Goal: Task Accomplishment & Management: Complete application form

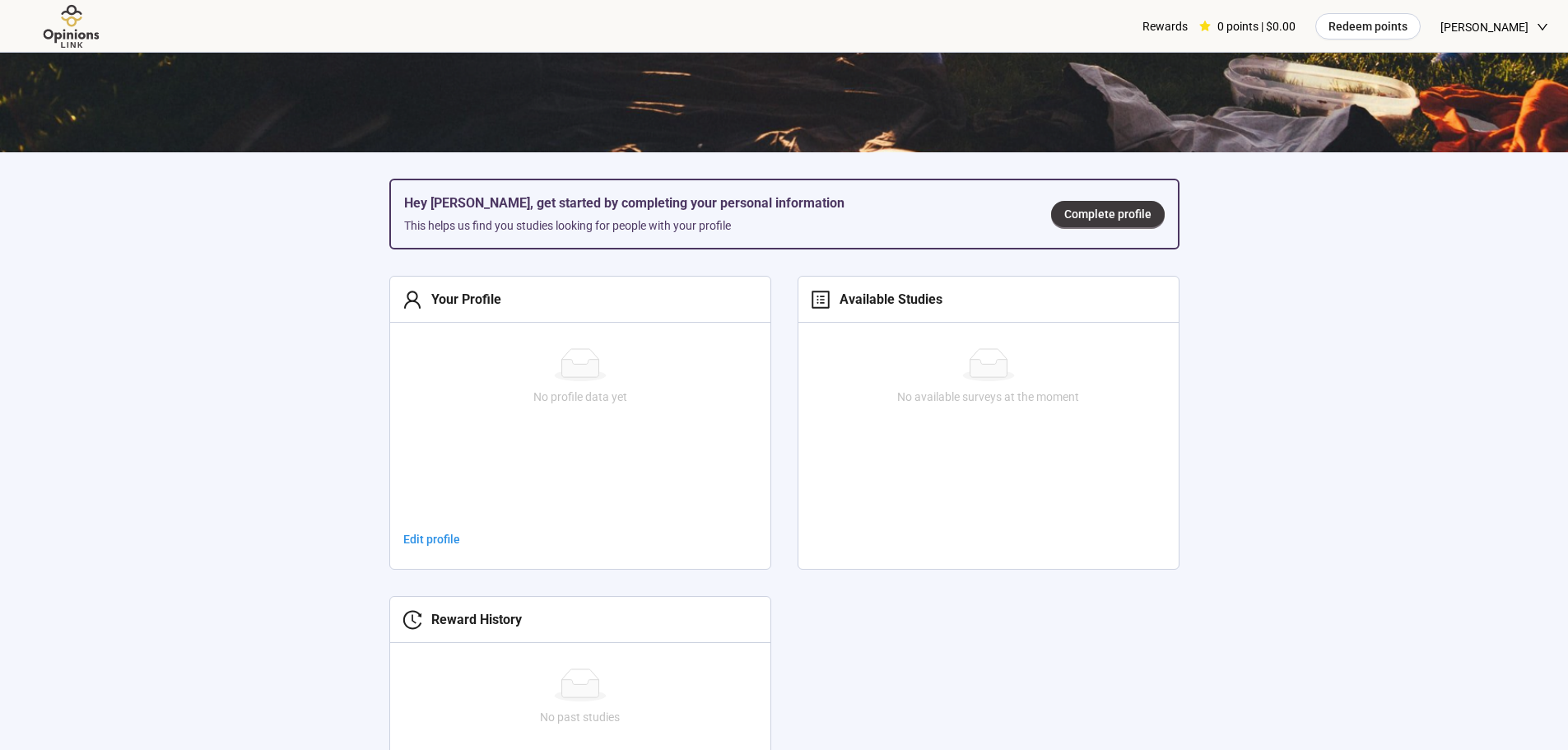
scroll to position [741, 0]
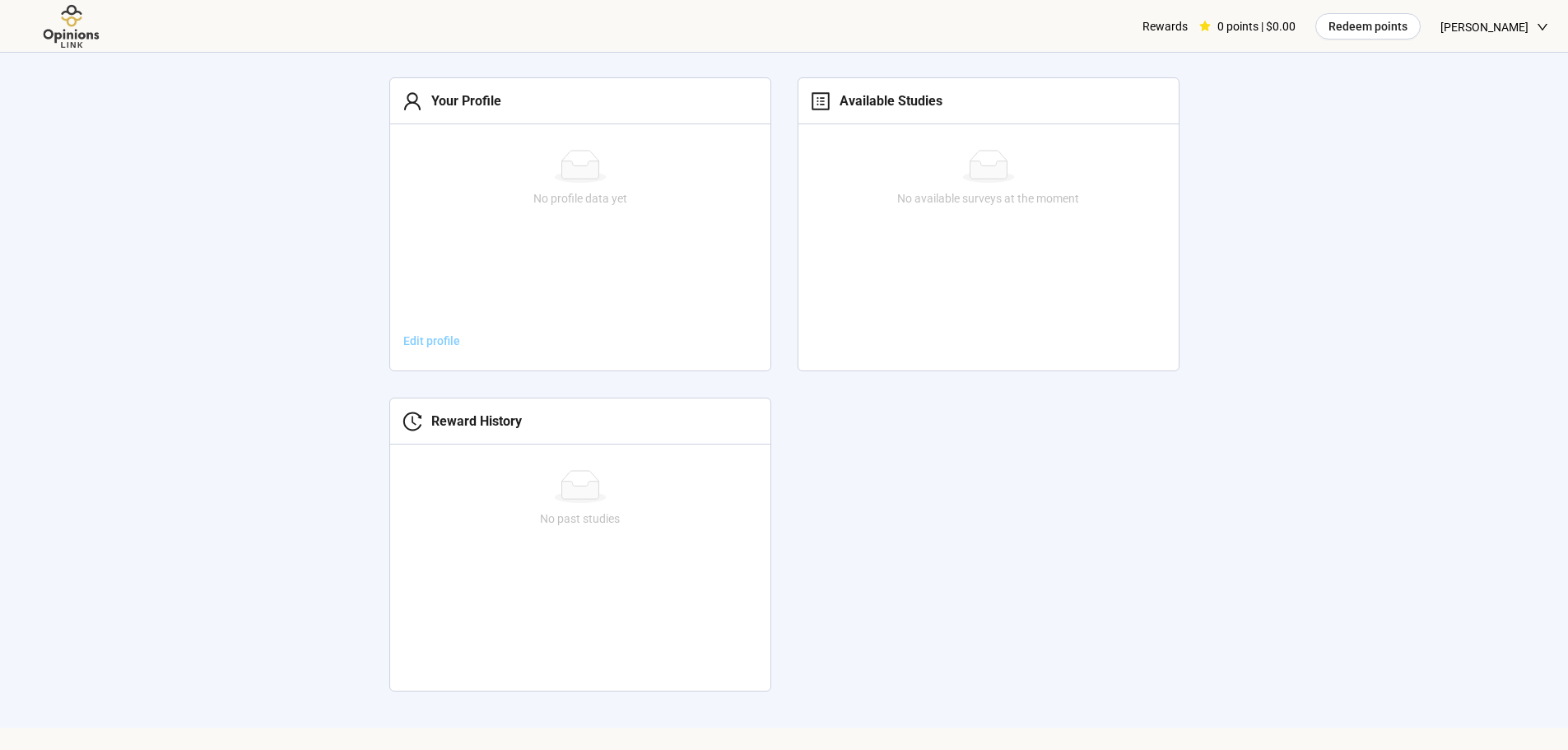
click at [404, 335] on span "Edit profile" at bounding box center [432, 340] width 57 height 18
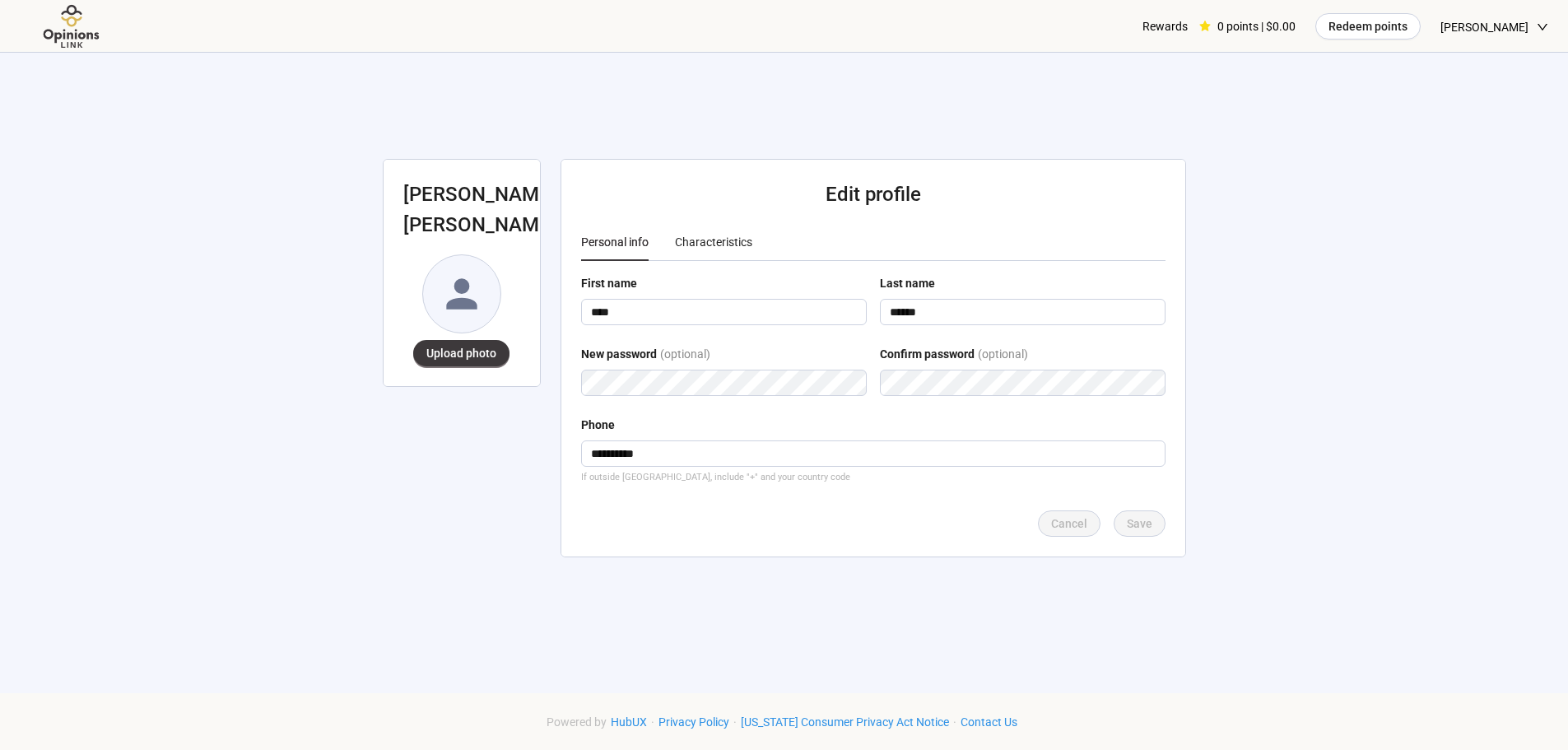
click at [733, 133] on div "**********" at bounding box center [784, 367] width 843 height 630
click at [746, 237] on div "Characteristics" at bounding box center [713, 242] width 77 height 18
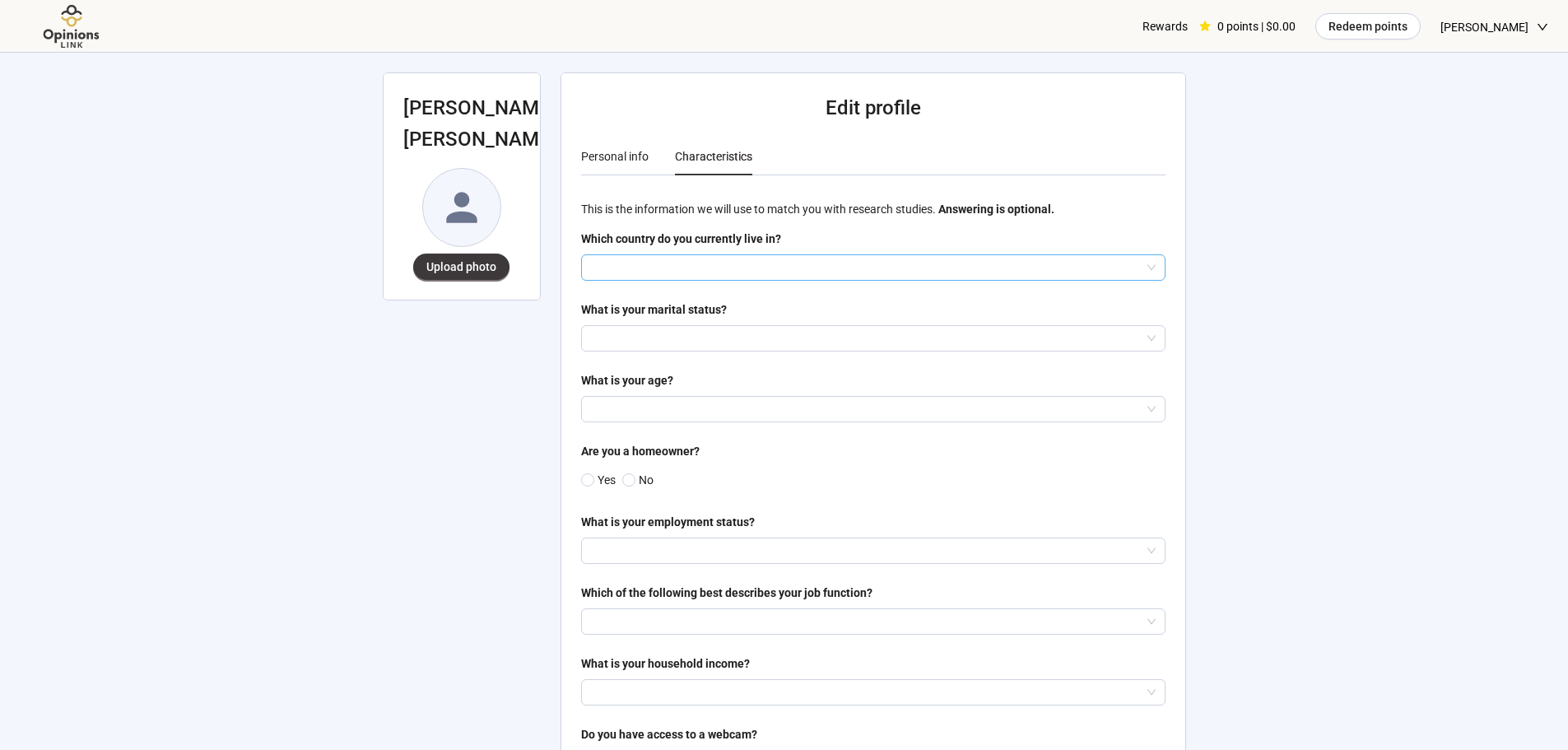
click at [761, 263] on input "search" at bounding box center [873, 267] width 565 height 25
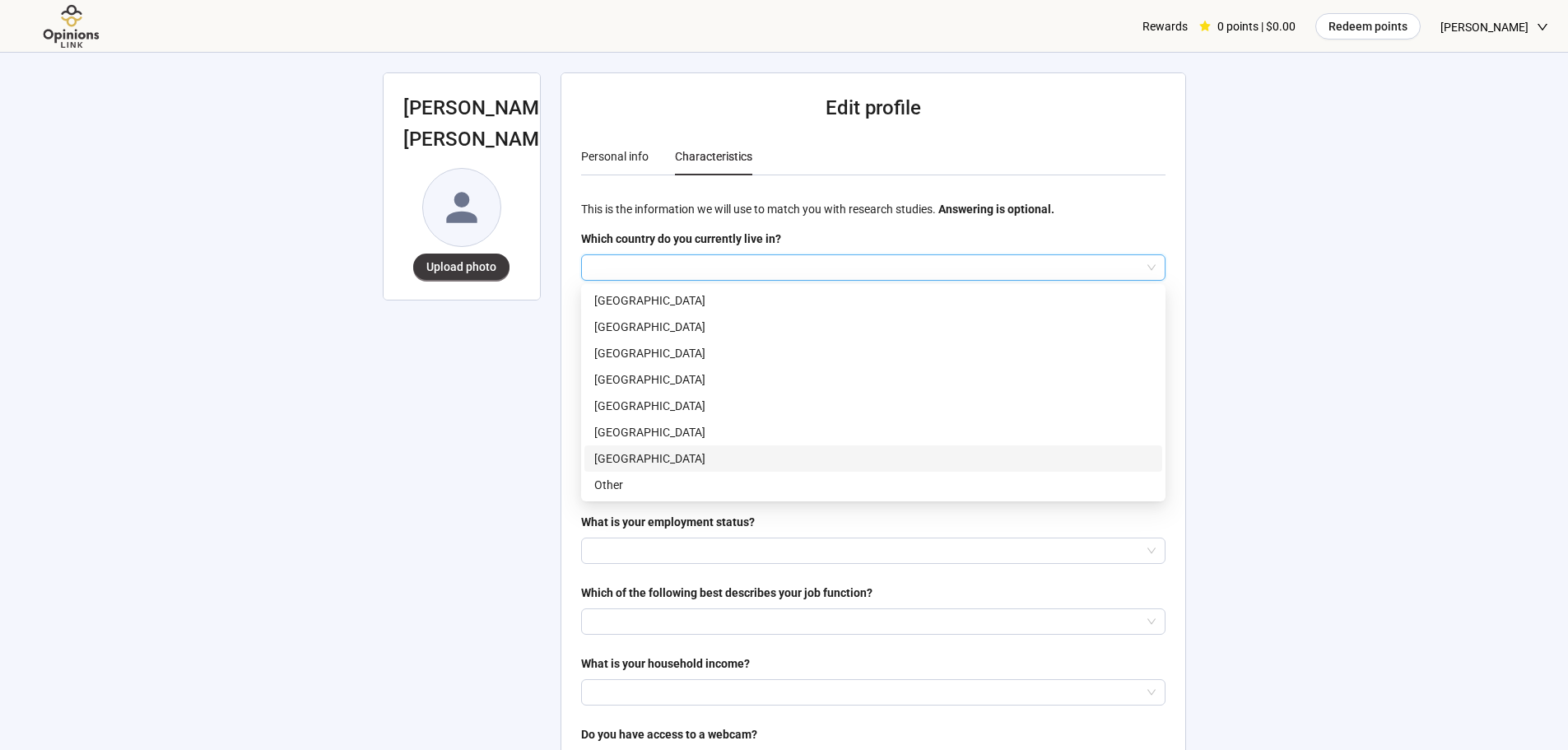
click at [740, 461] on p "[GEOGRAPHIC_DATA]" at bounding box center [873, 458] width 558 height 18
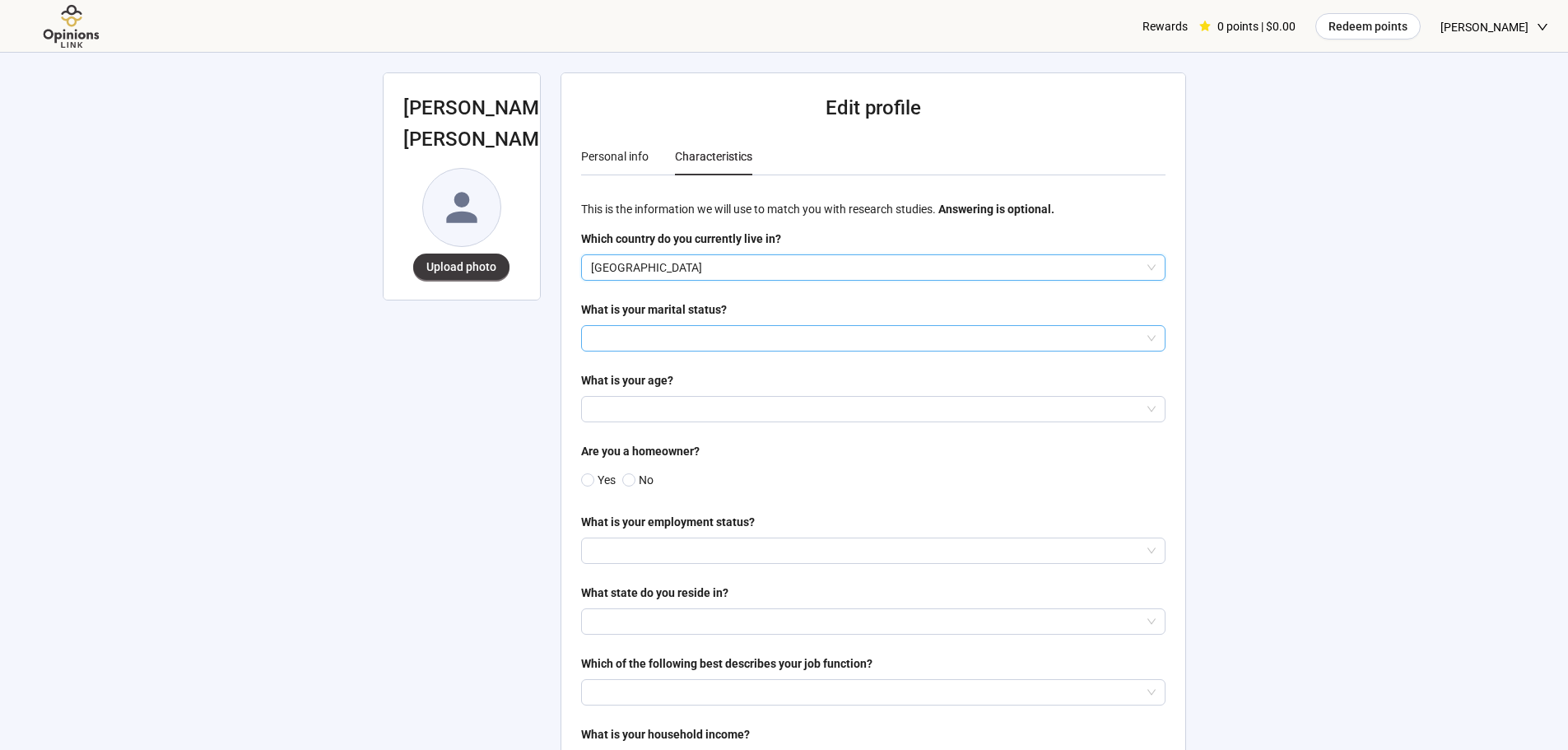
click at [657, 335] on input "search" at bounding box center [873, 338] width 565 height 25
click at [705, 396] on p "Married or in a civil union" at bounding box center [873, 397] width 558 height 18
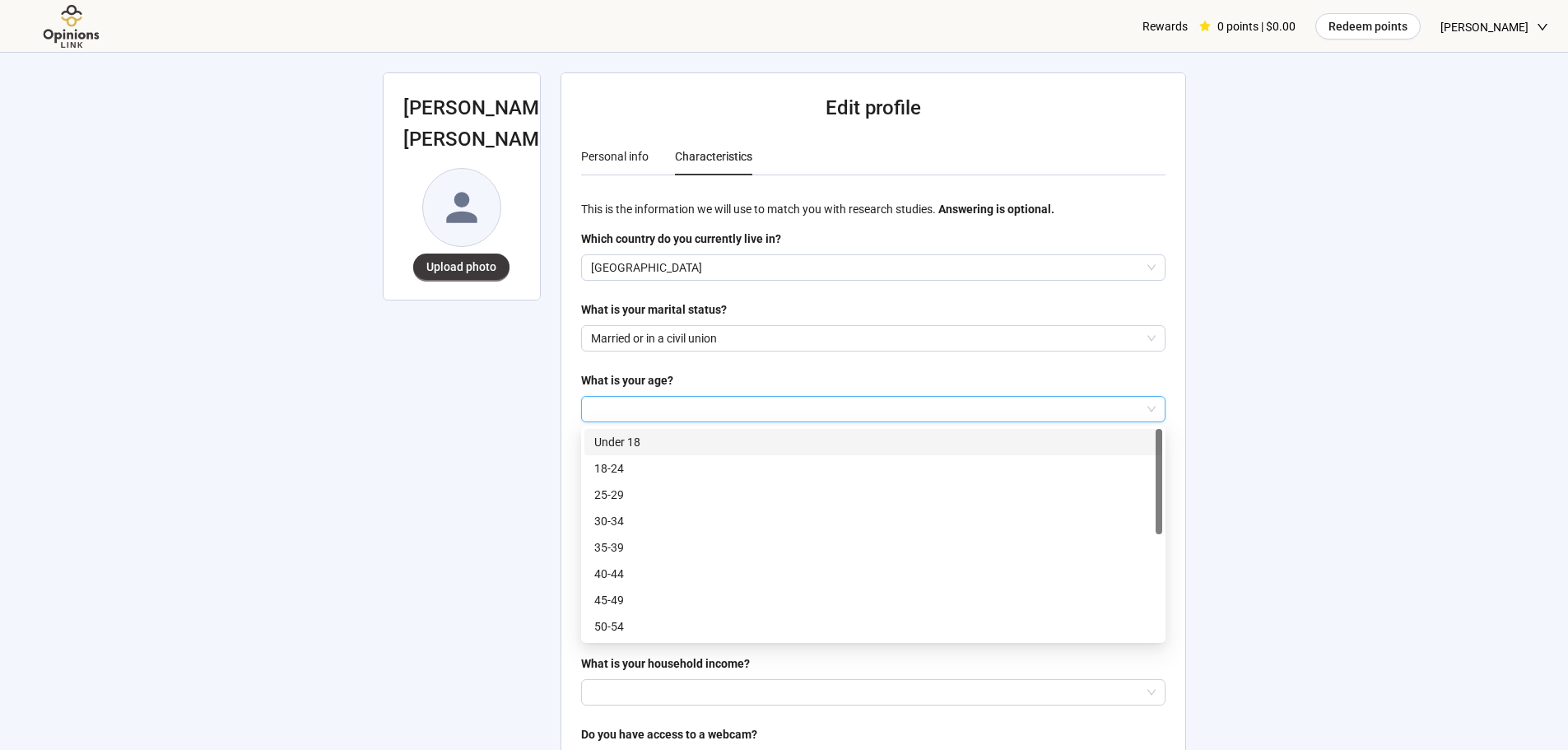
click at [705, 399] on input "search" at bounding box center [873, 409] width 565 height 25
click at [691, 569] on p "40-44" at bounding box center [873, 573] width 558 height 18
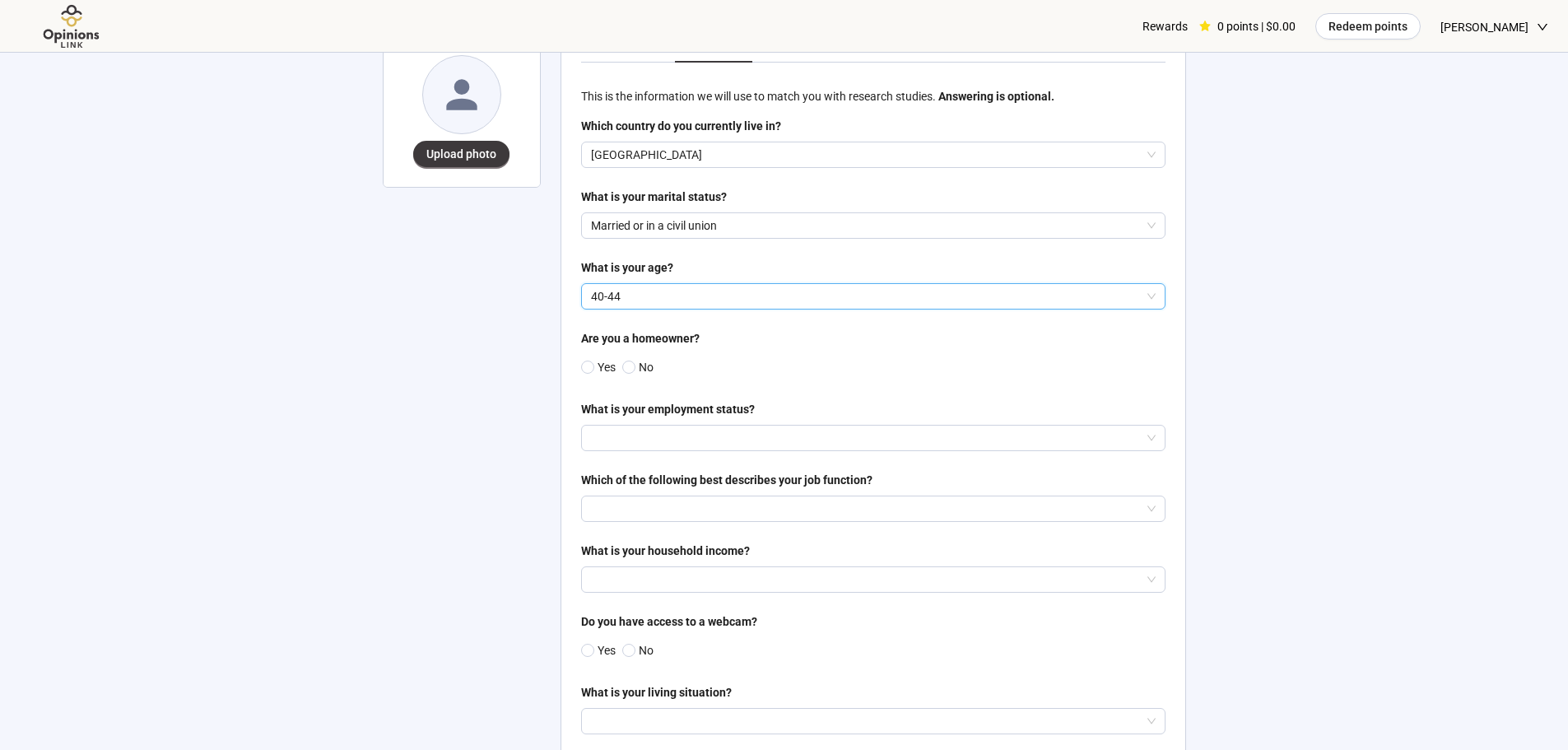
scroll to position [164, 0]
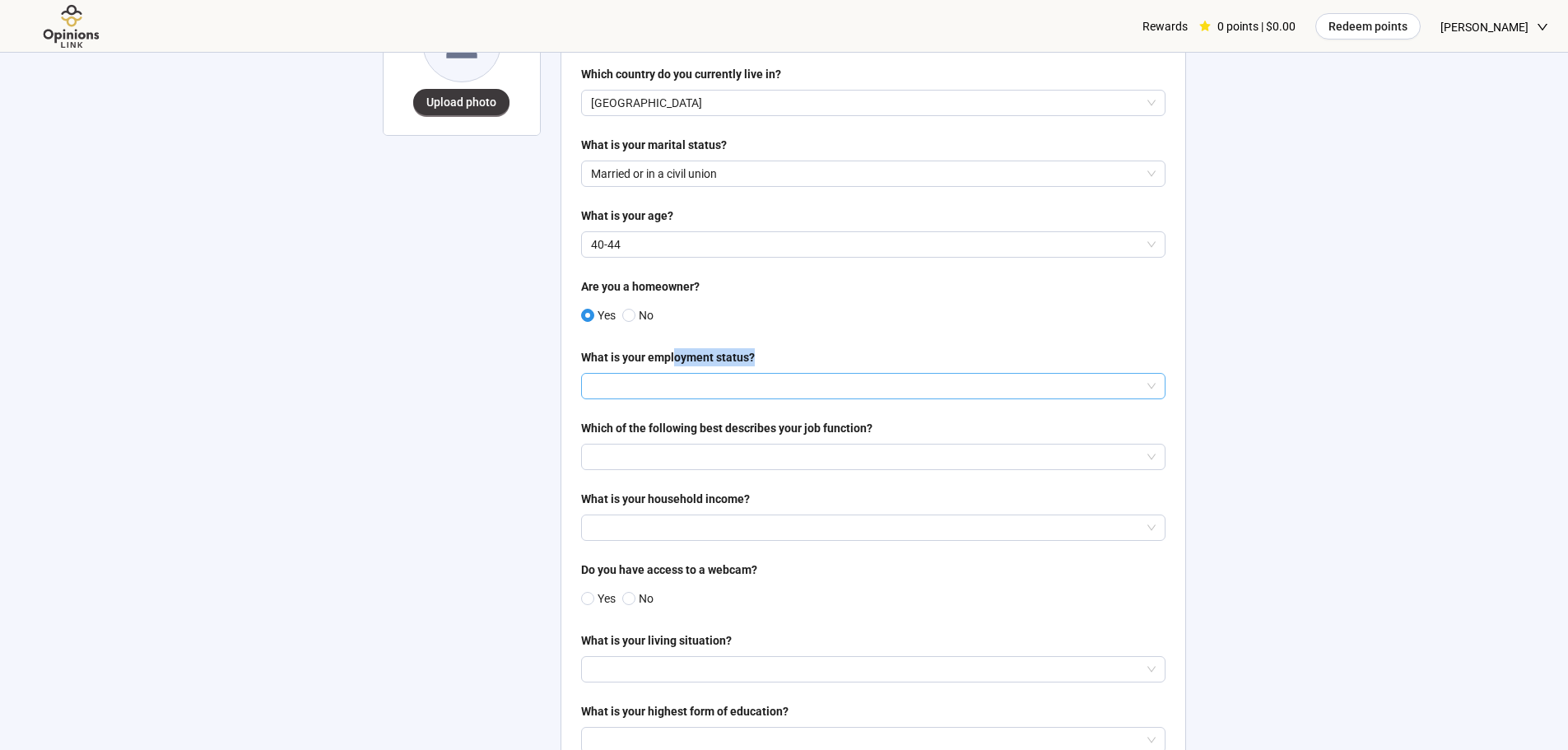
click at [673, 374] on div "What is your employment status?" at bounding box center [873, 373] width 585 height 51
click at [673, 384] on input "search" at bounding box center [873, 386] width 565 height 25
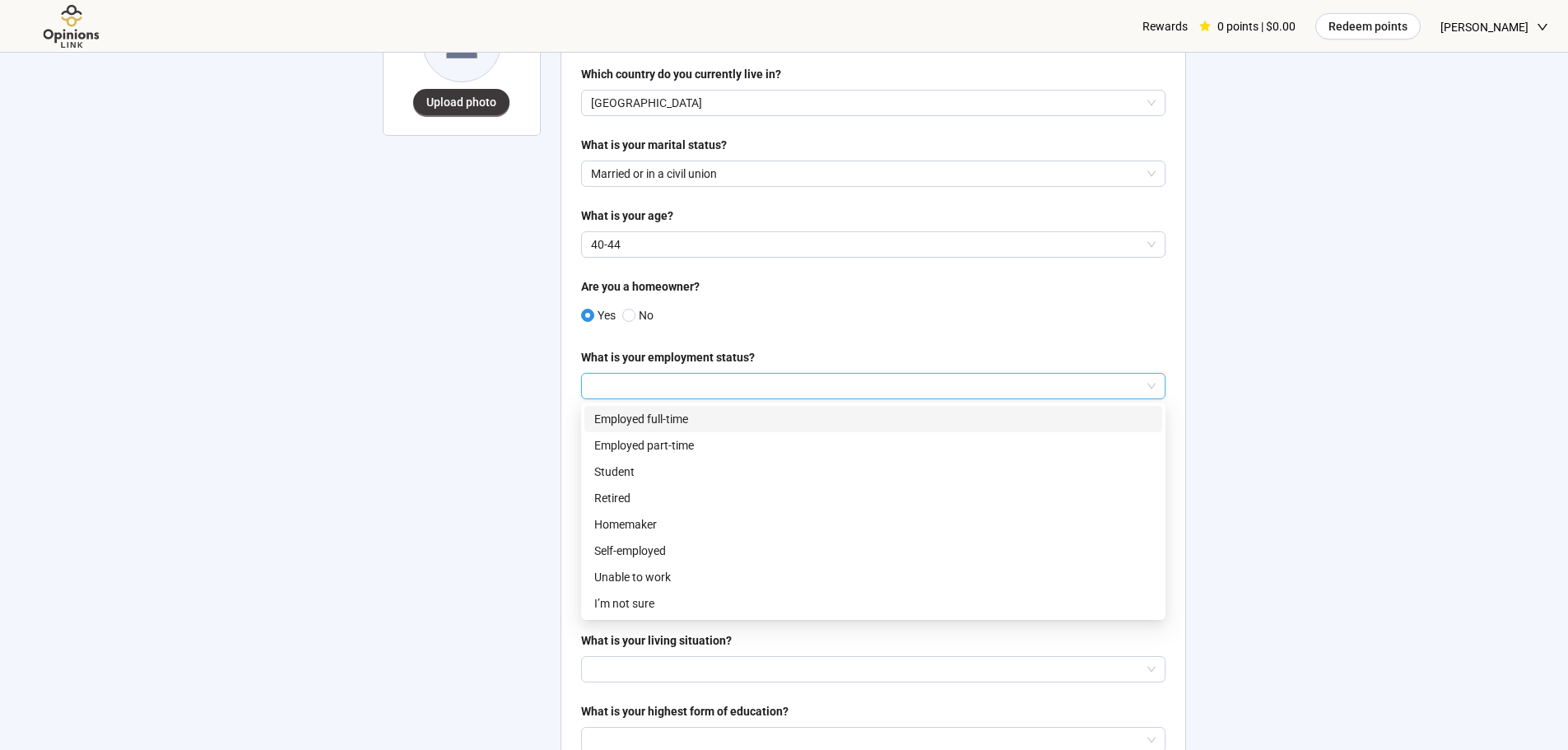
click at [804, 419] on p "Employed full-time" at bounding box center [873, 418] width 558 height 18
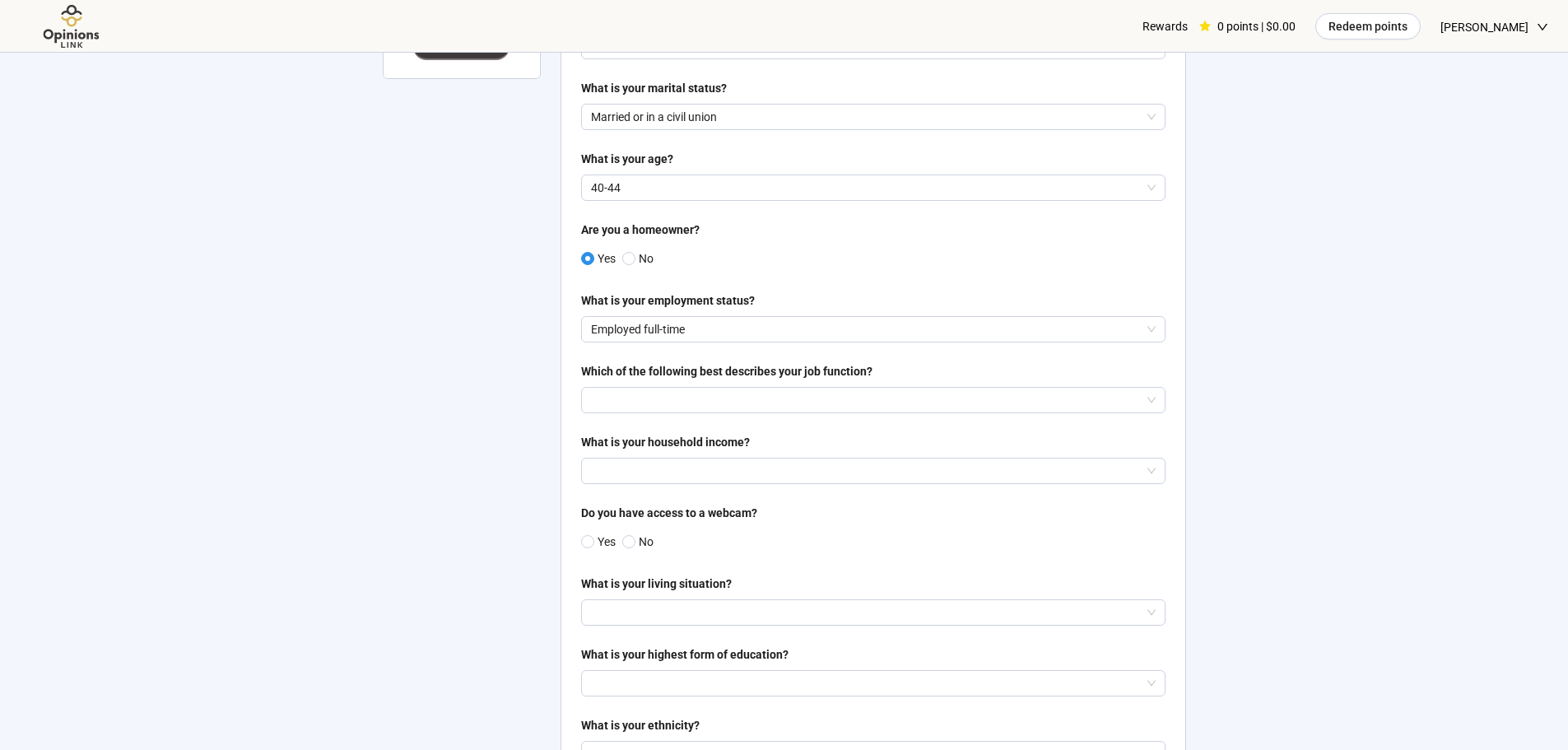
scroll to position [247, 0]
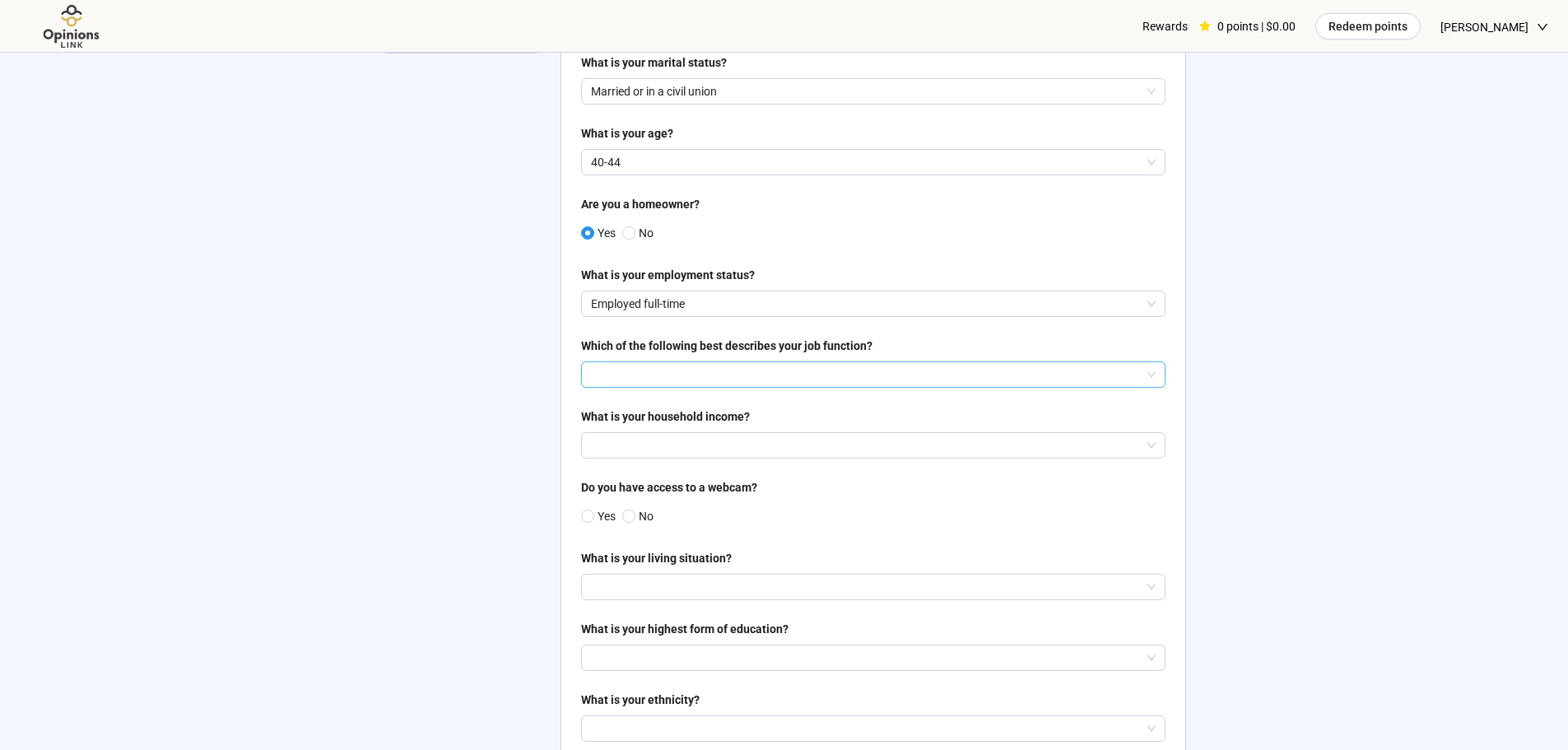
click at [664, 368] on input "search" at bounding box center [873, 374] width 565 height 25
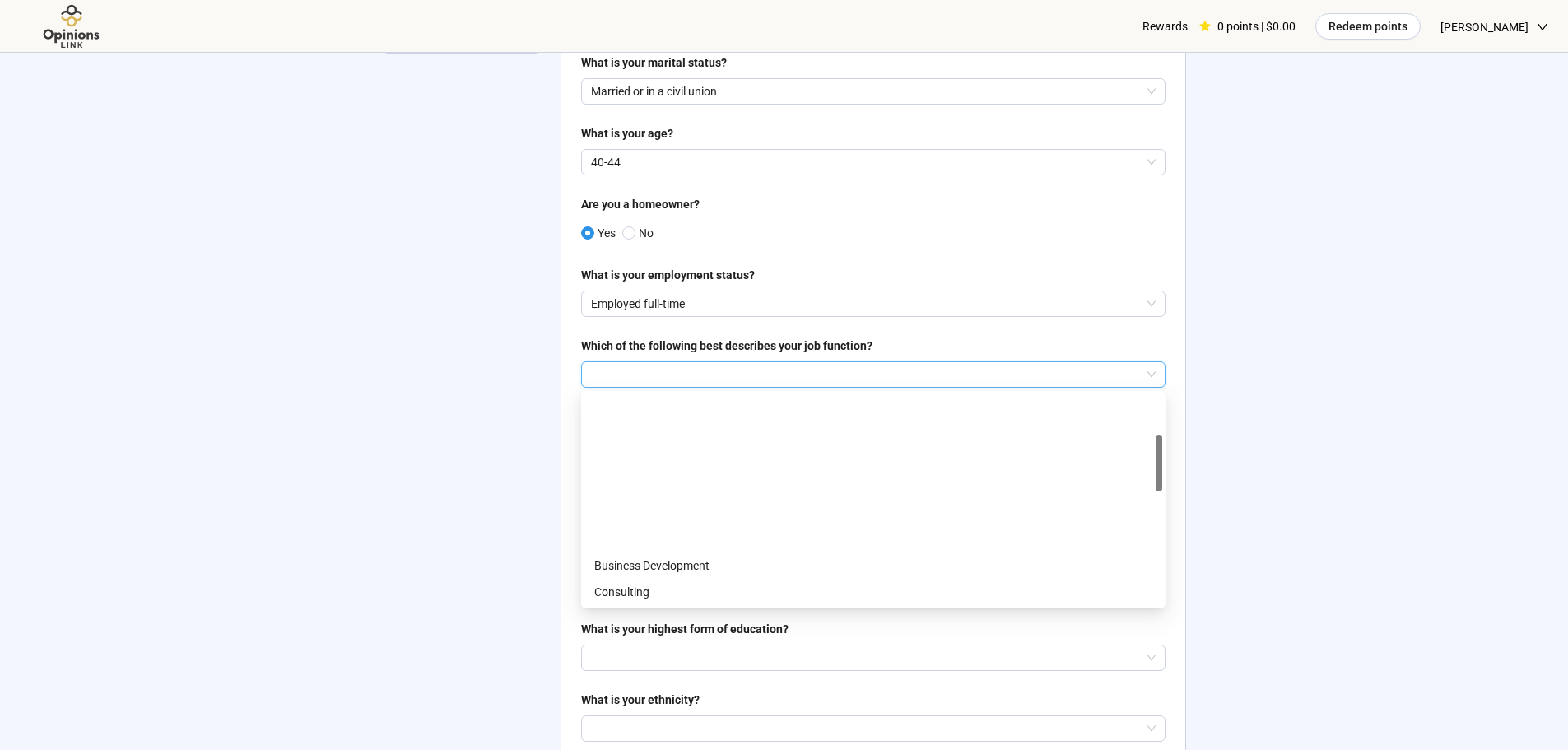
scroll to position [164, 0]
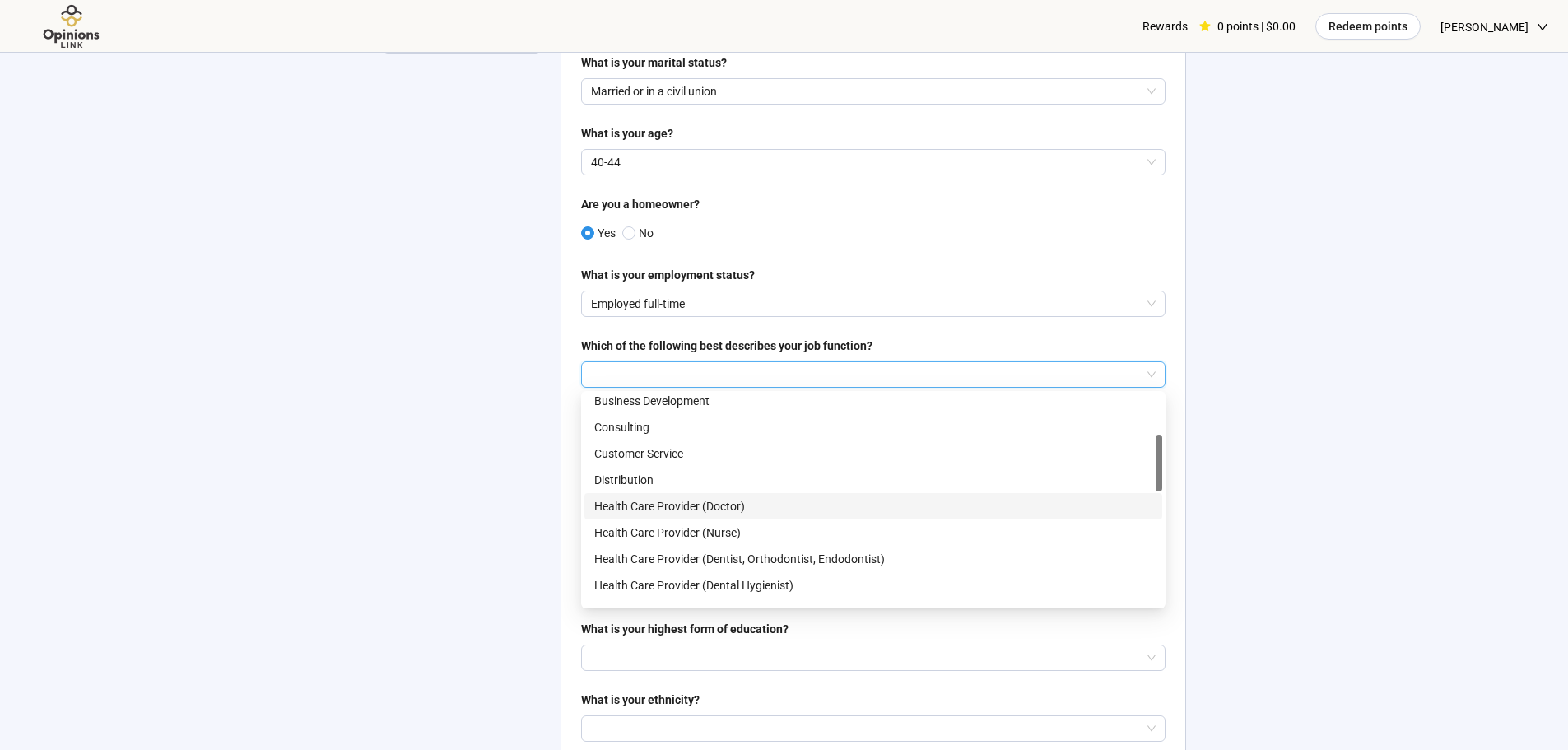
click at [770, 509] on p "Health Care Provider (Doctor)" at bounding box center [873, 505] width 558 height 18
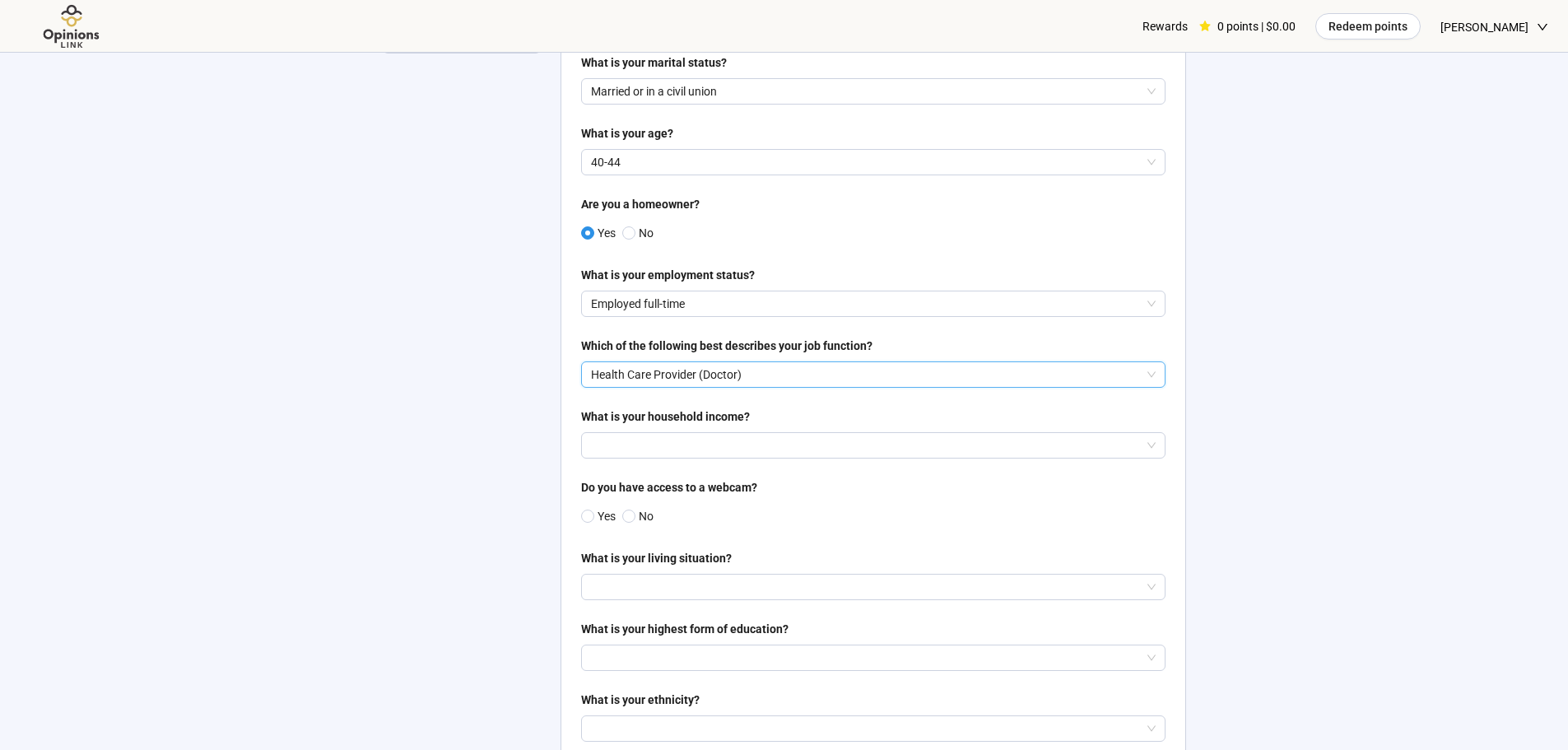
click at [661, 444] on input "search" at bounding box center [873, 445] width 565 height 25
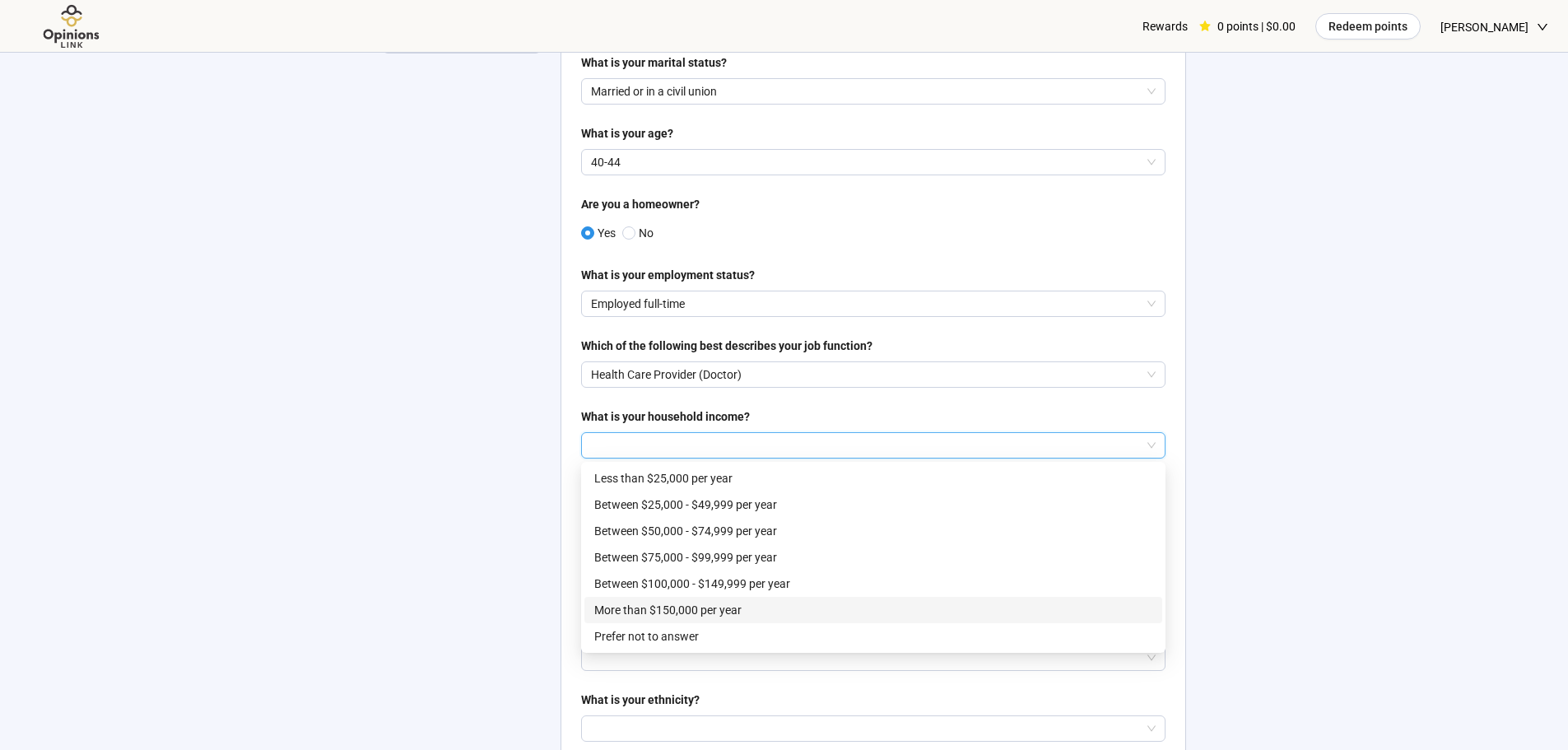
click at [796, 610] on p "More than $150,000 per year" at bounding box center [873, 609] width 558 height 18
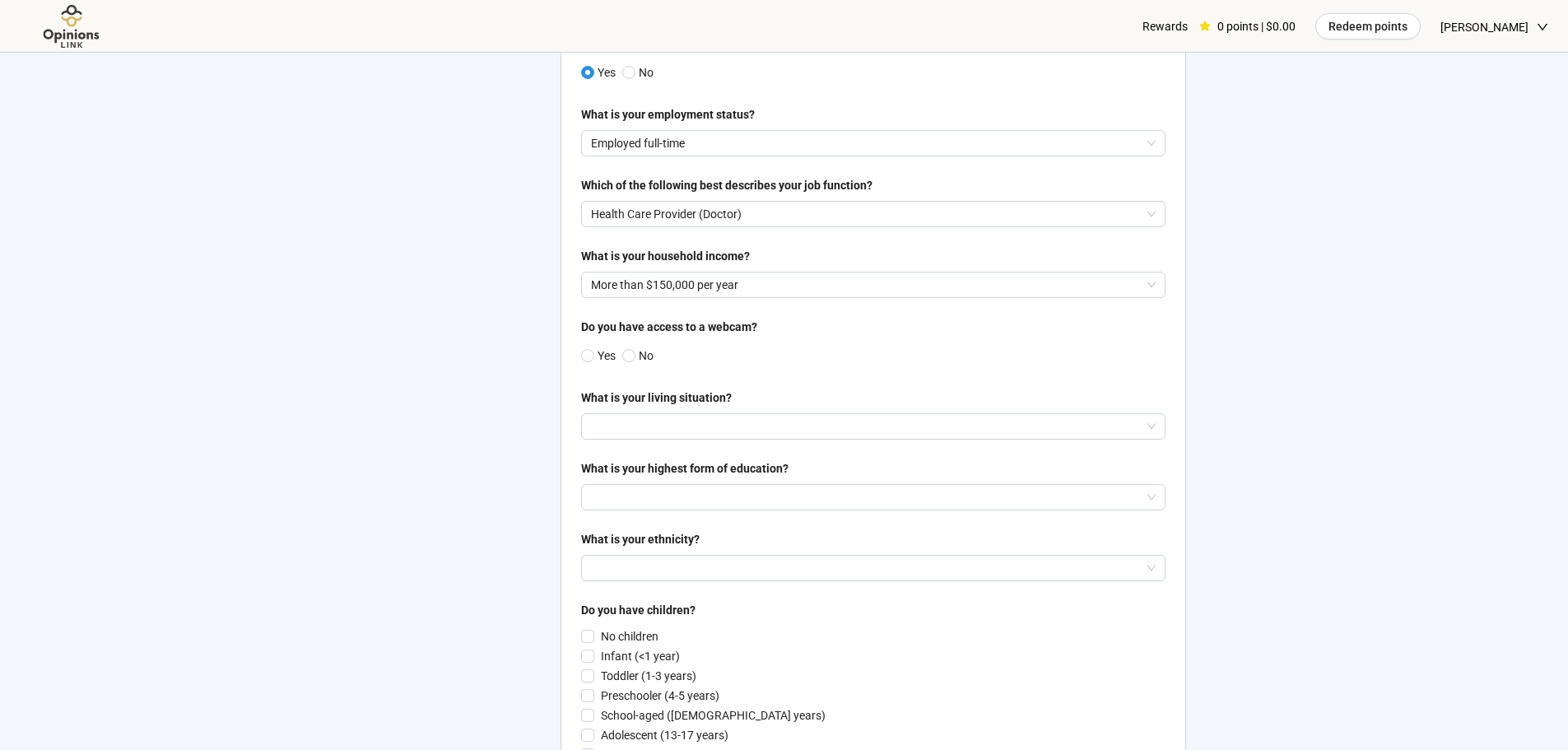
scroll to position [412, 0]
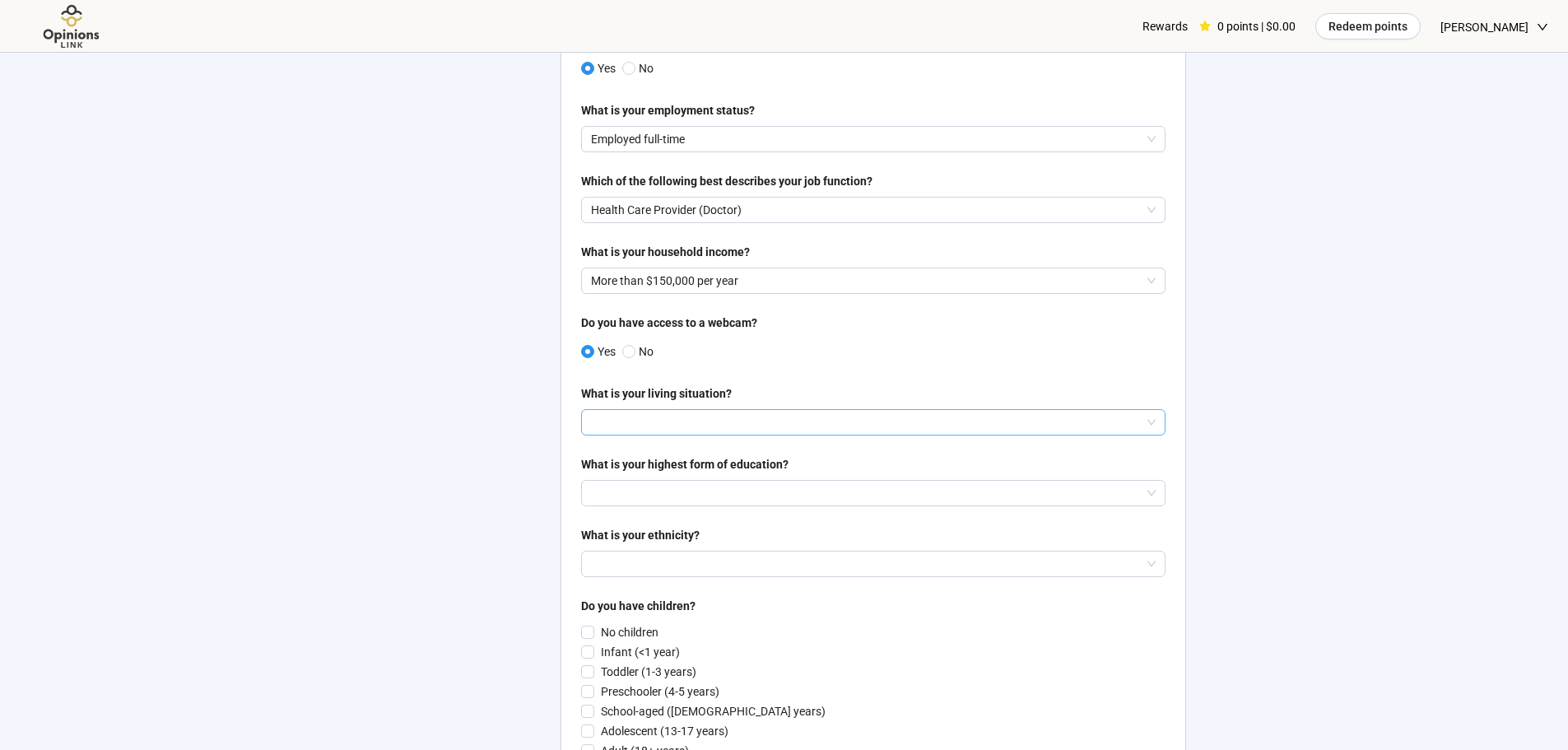
click at [633, 414] on input "search" at bounding box center [873, 422] width 565 height 25
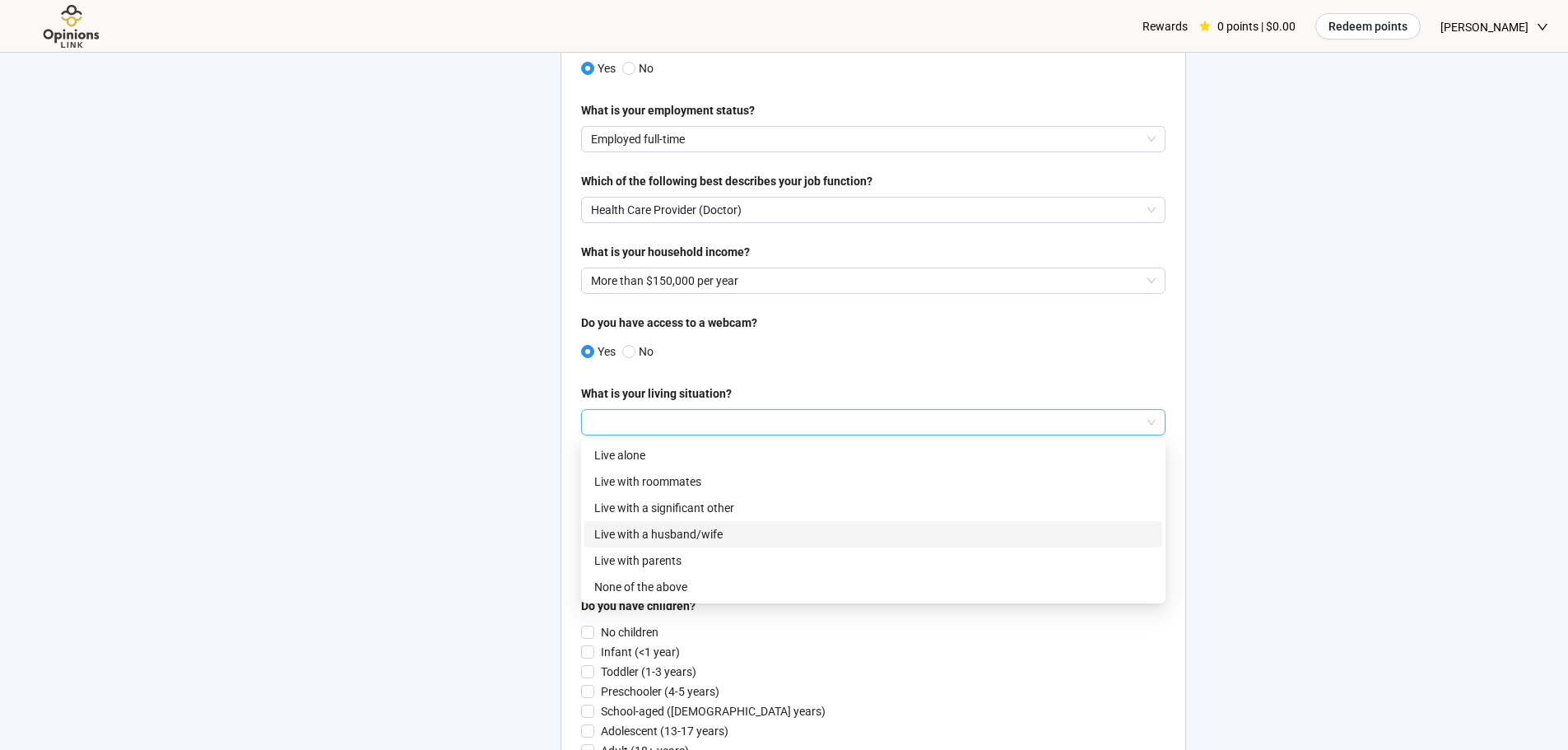
click at [764, 534] on p "Live with a husband/wife" at bounding box center [873, 534] width 558 height 18
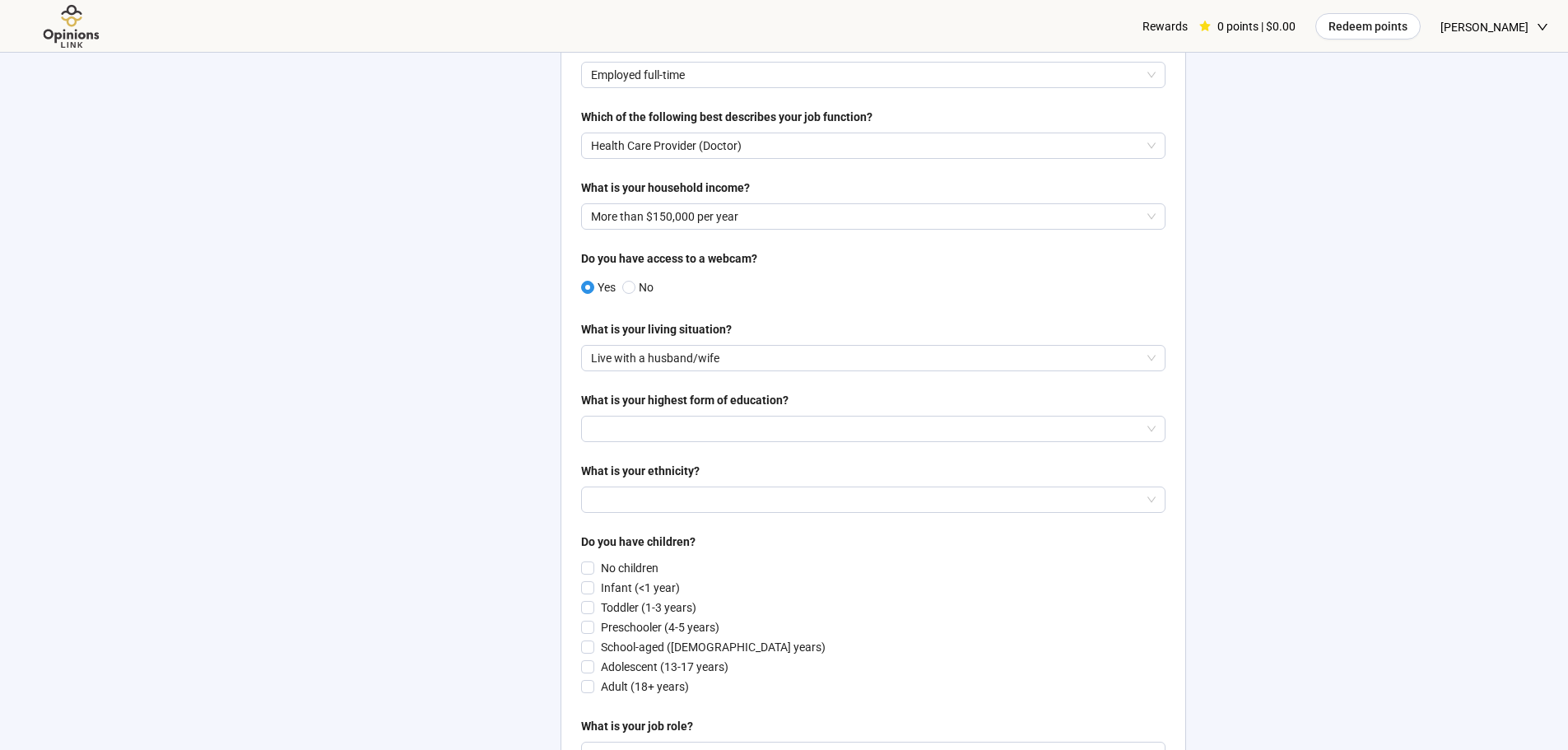
scroll to position [494, 0]
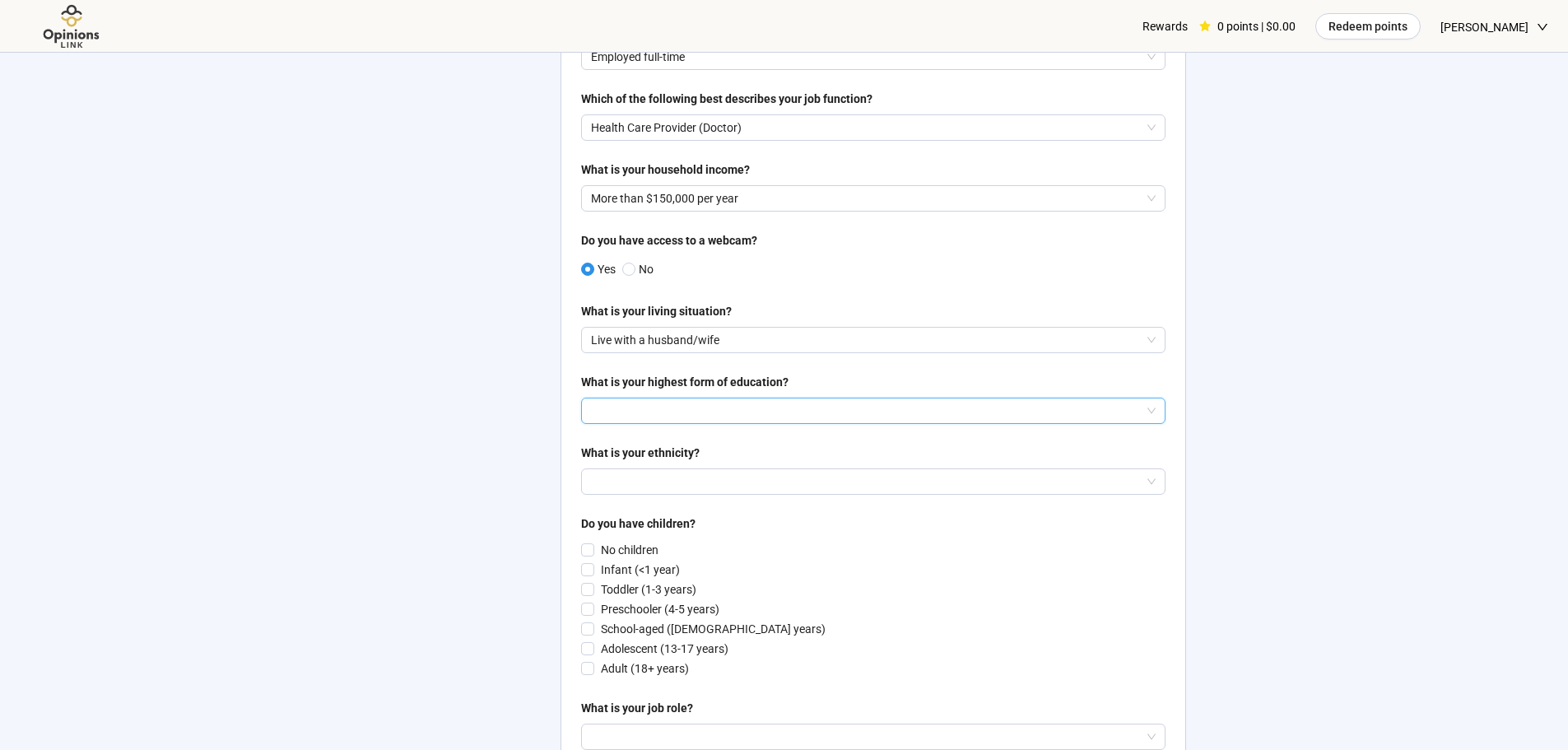
click at [654, 413] on input "search" at bounding box center [873, 411] width 565 height 25
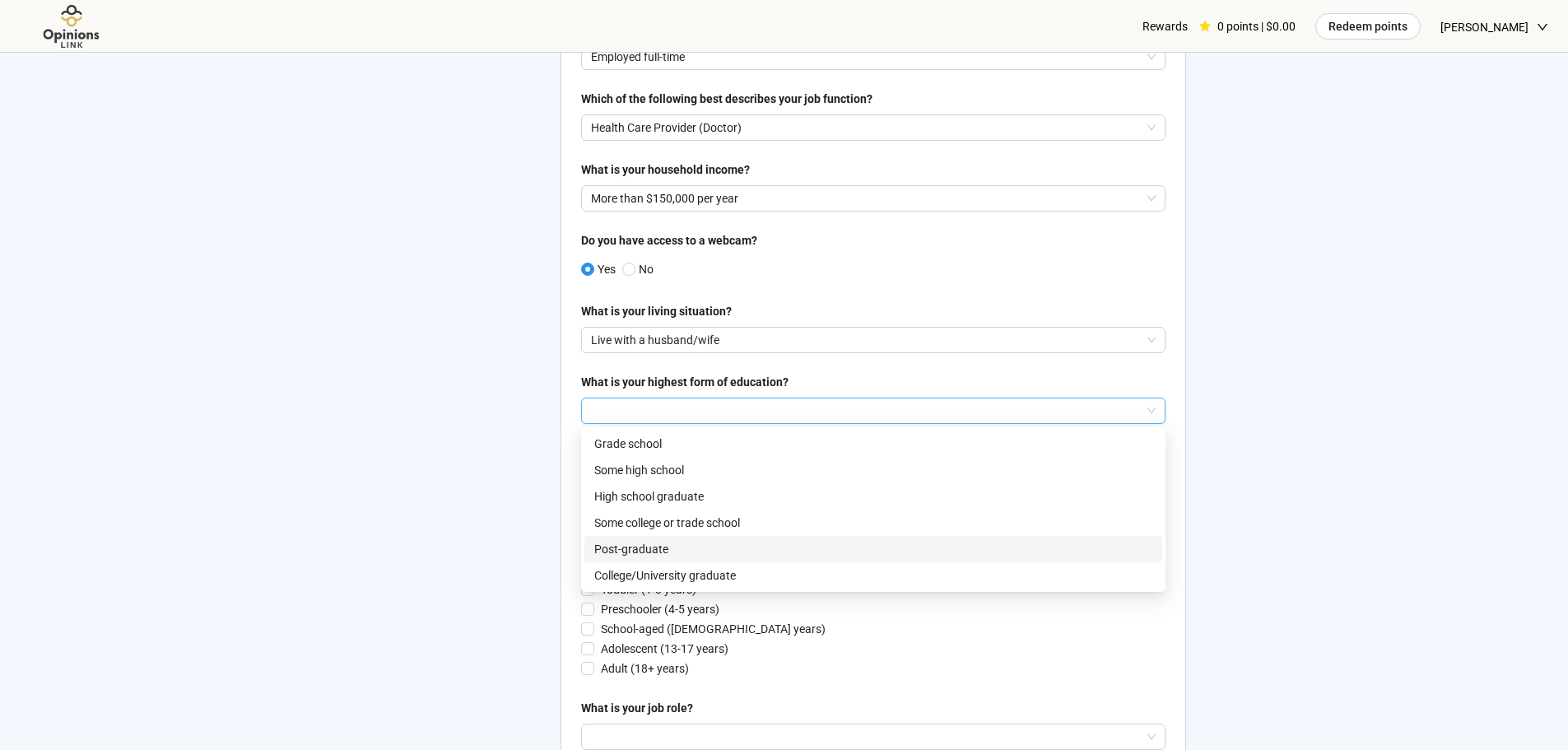
click at [726, 550] on p "Post-graduate" at bounding box center [873, 548] width 558 height 18
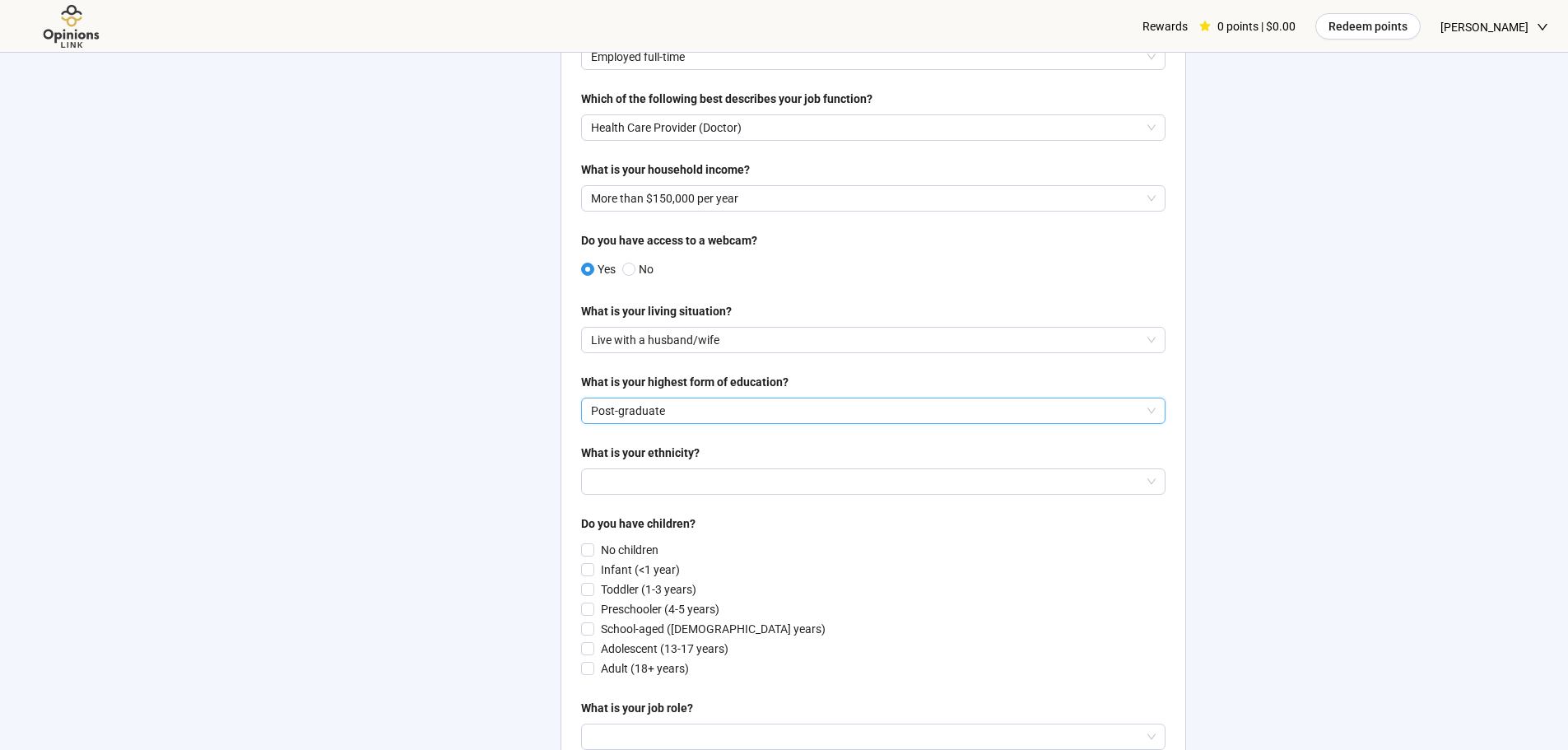
click at [694, 479] on input "search" at bounding box center [873, 482] width 565 height 25
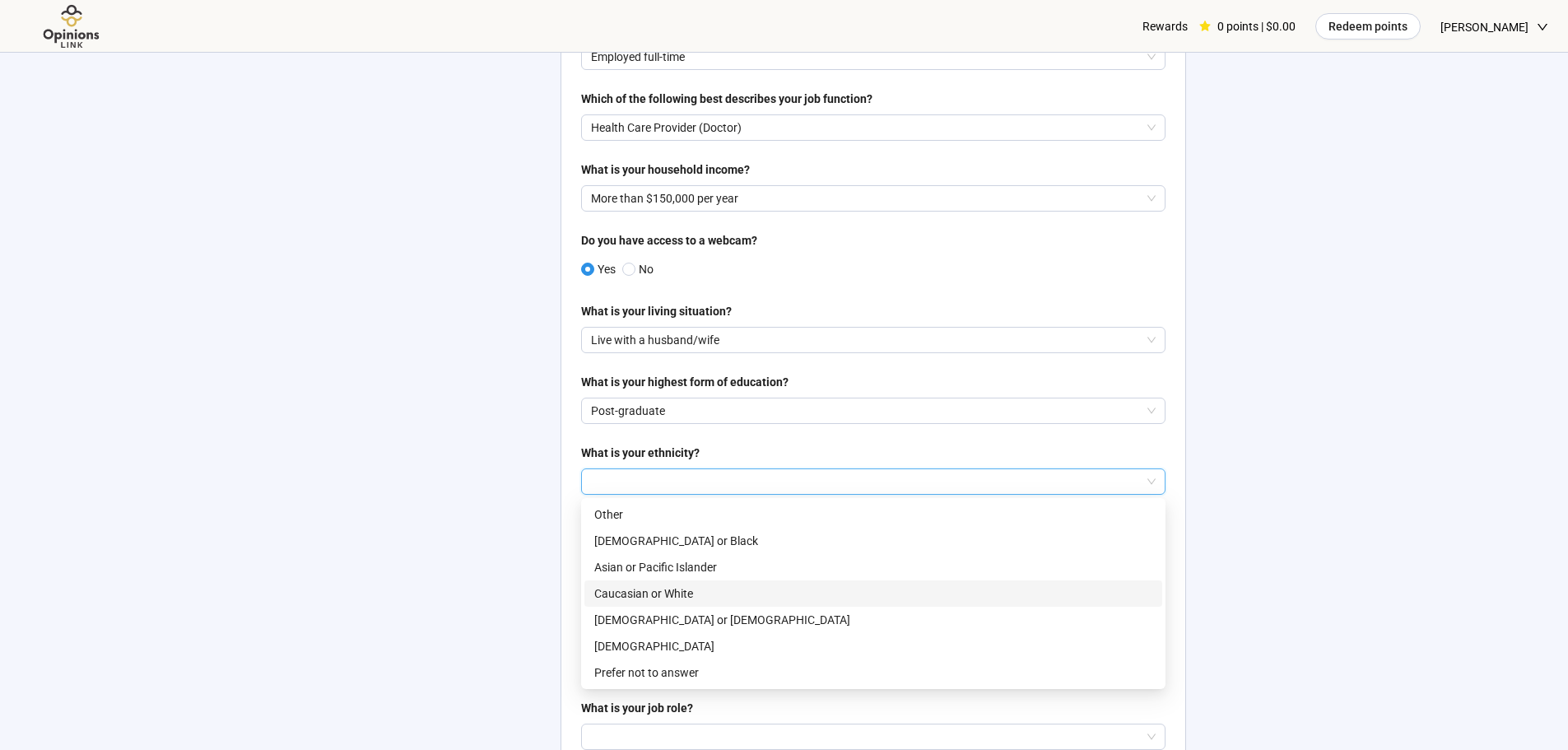
click at [722, 595] on p "Caucasian or White" at bounding box center [873, 593] width 558 height 18
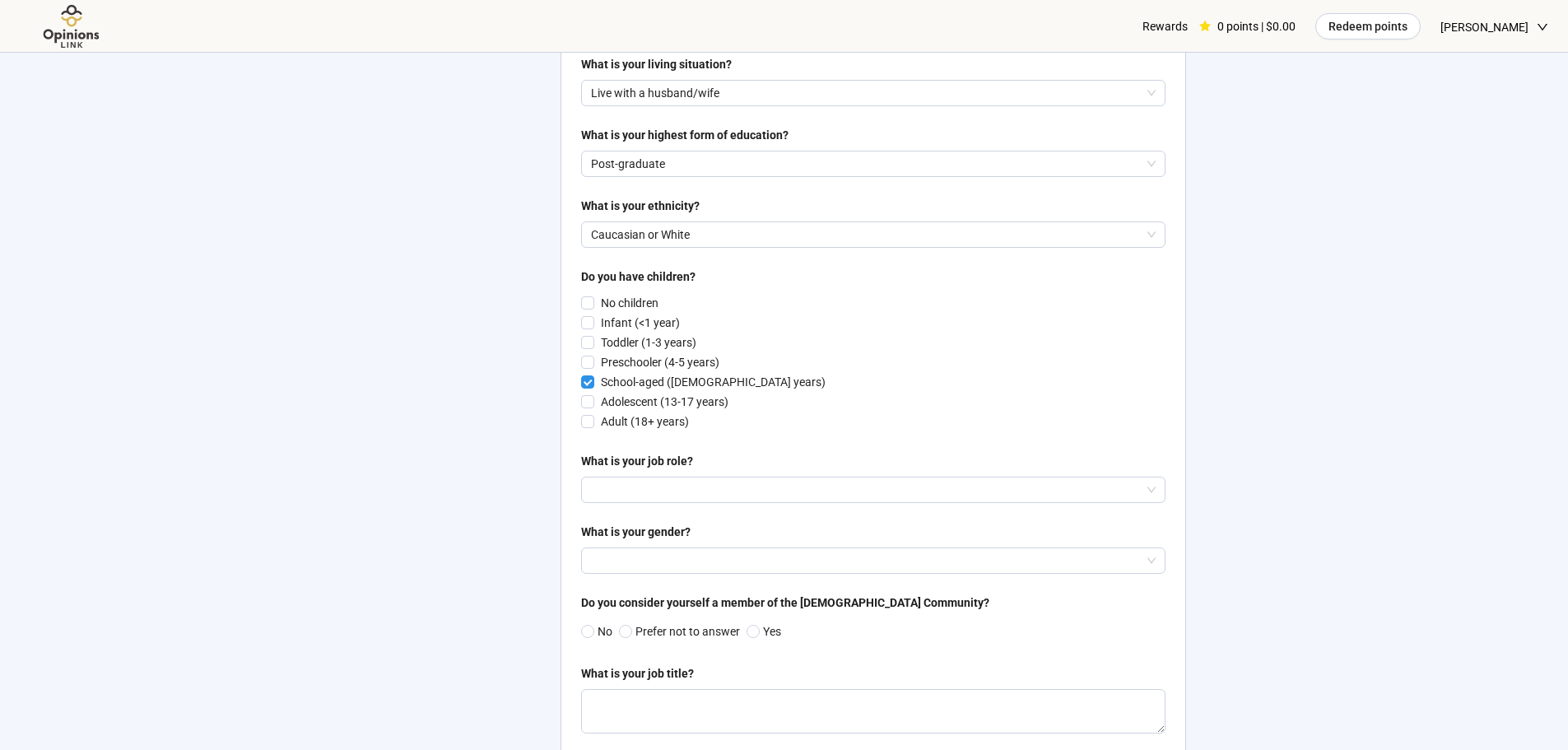
scroll to position [823, 0]
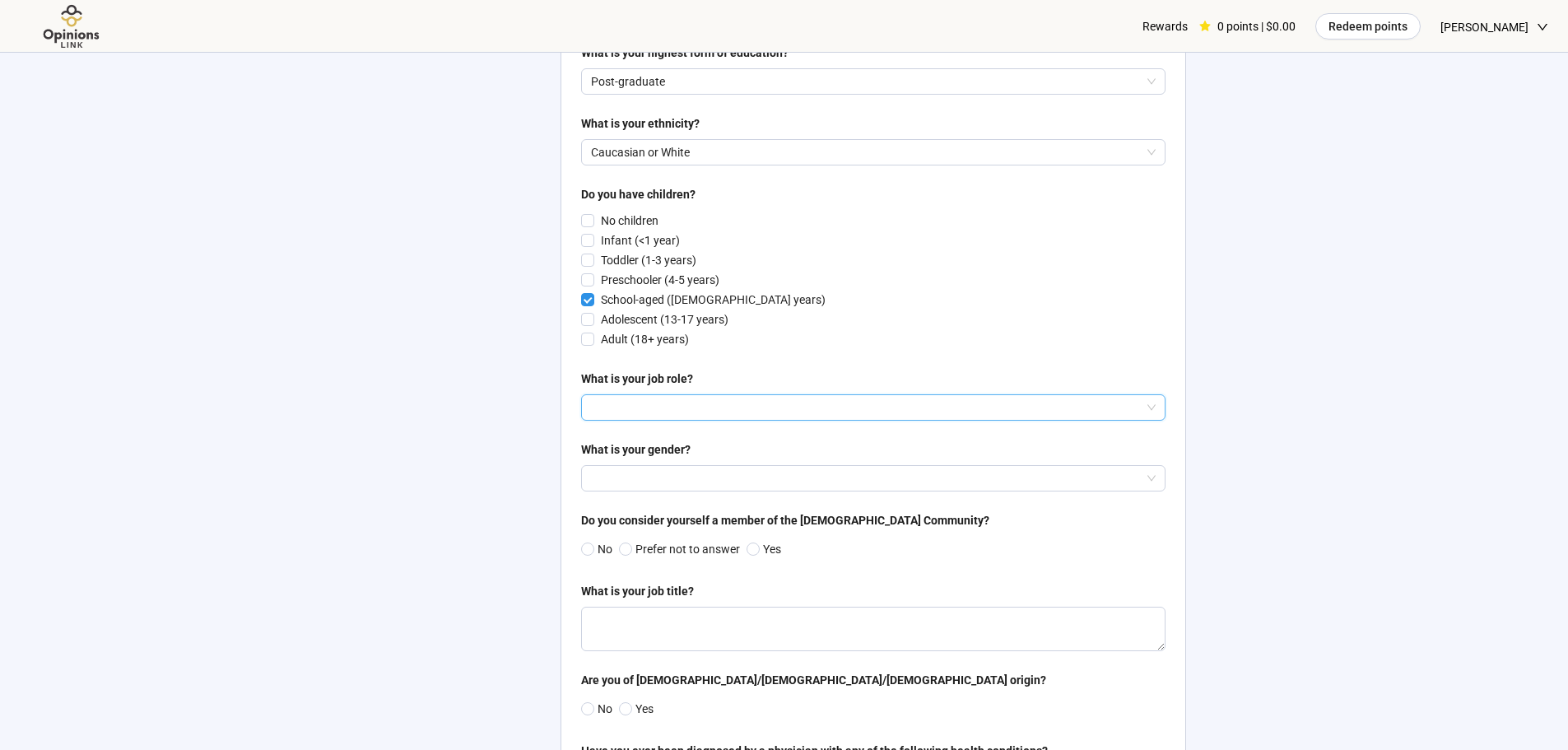
click at [724, 411] on input "search" at bounding box center [873, 407] width 565 height 25
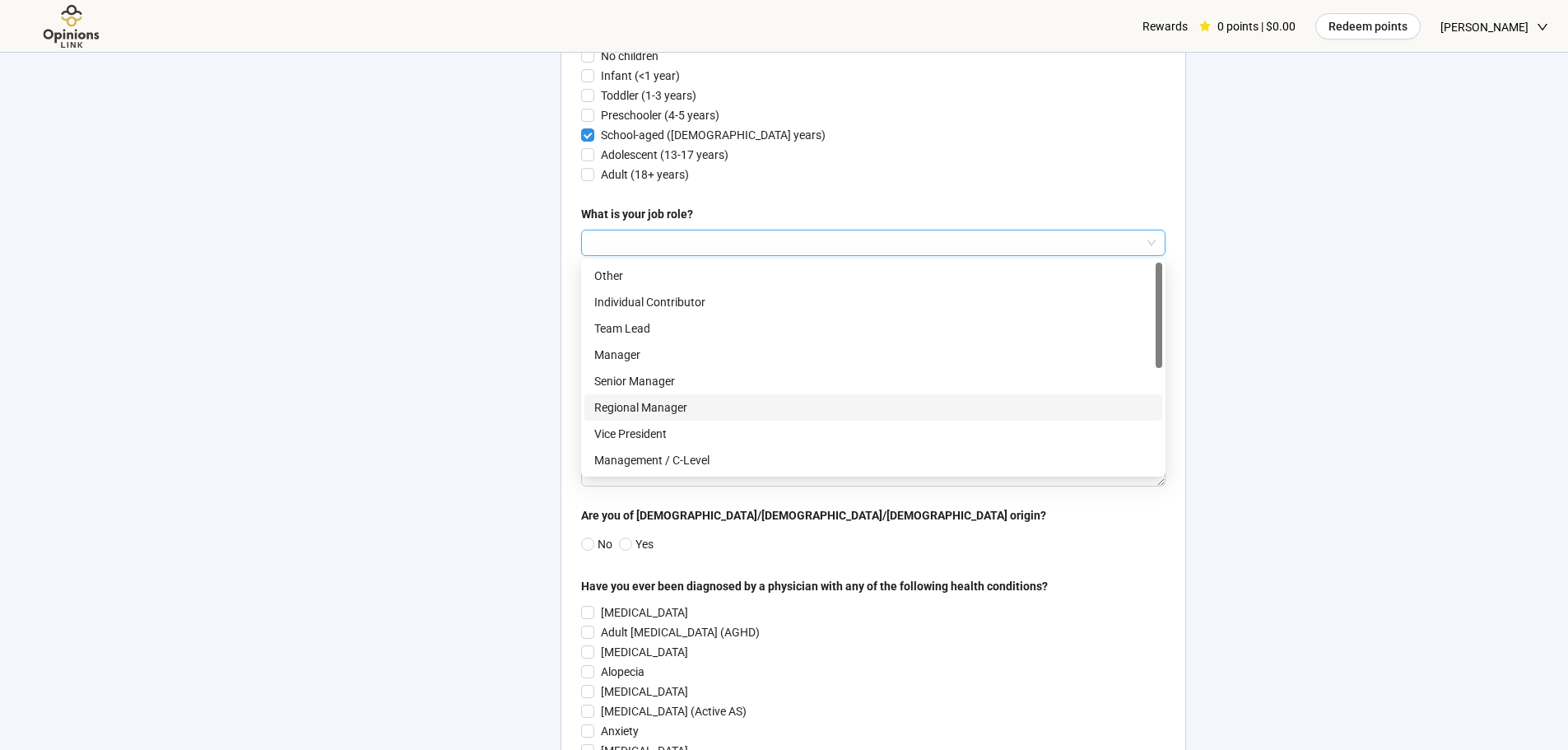
scroll to position [82, 0]
click at [741, 380] on p "Management / C-Level" at bounding box center [873, 377] width 558 height 18
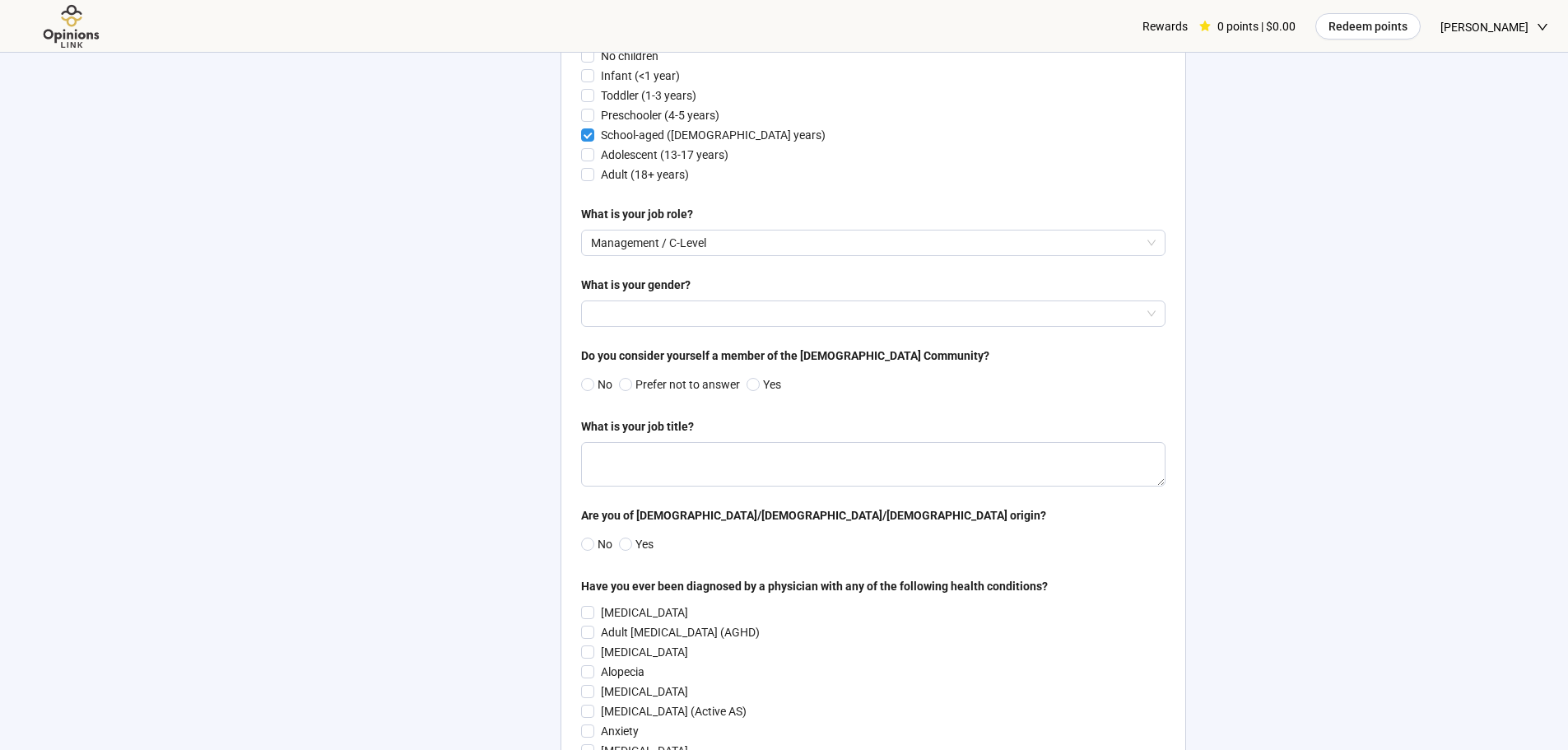
click at [690, 310] on input "search" at bounding box center [873, 314] width 565 height 25
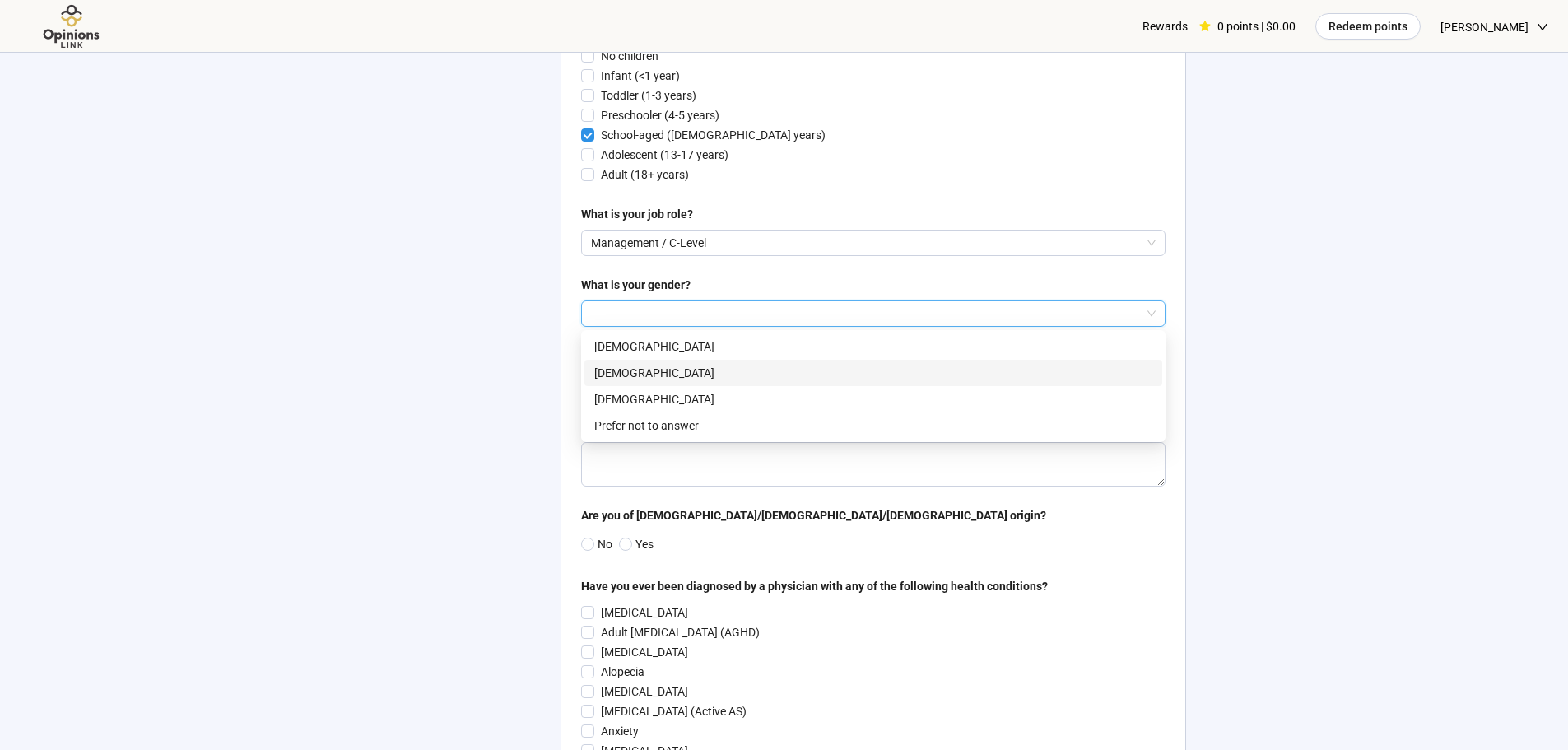
click at [689, 379] on p "[DEMOGRAPHIC_DATA]" at bounding box center [873, 372] width 558 height 18
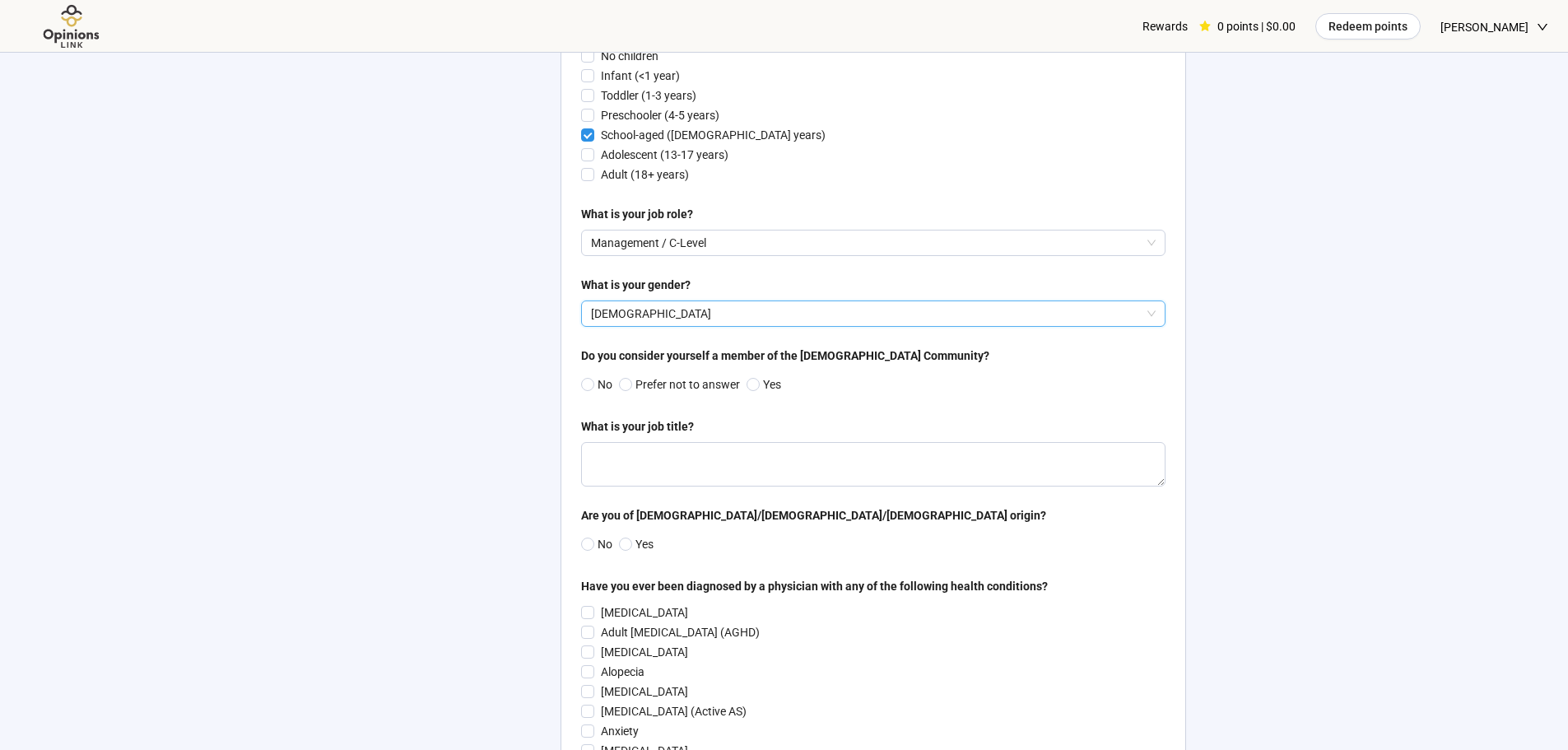
click at [641, 475] on textarea at bounding box center [873, 464] width 585 height 44
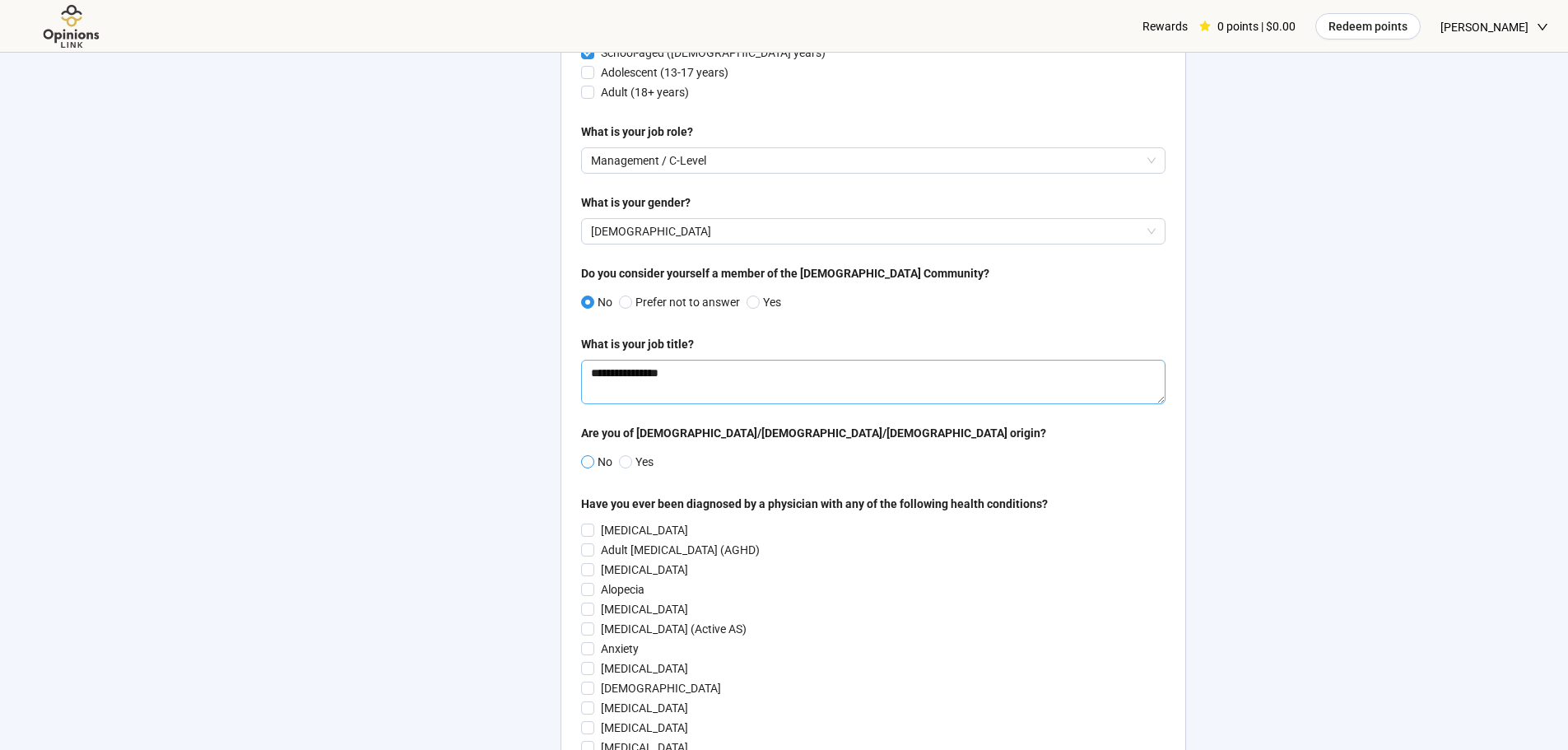
type textarea "**********"
click at [581, 464] on span at bounding box center [588, 462] width 13 height 13
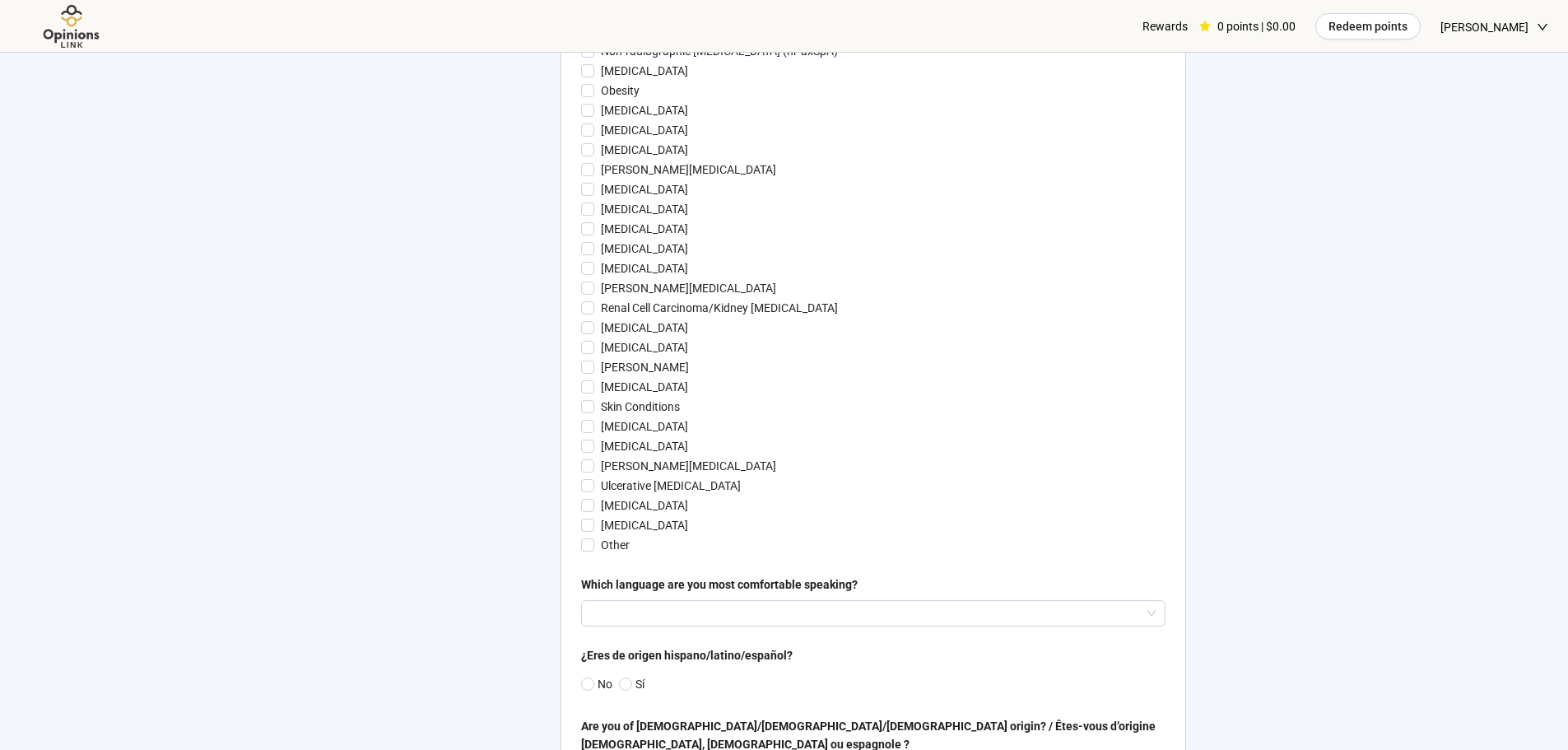
scroll to position [3127, 0]
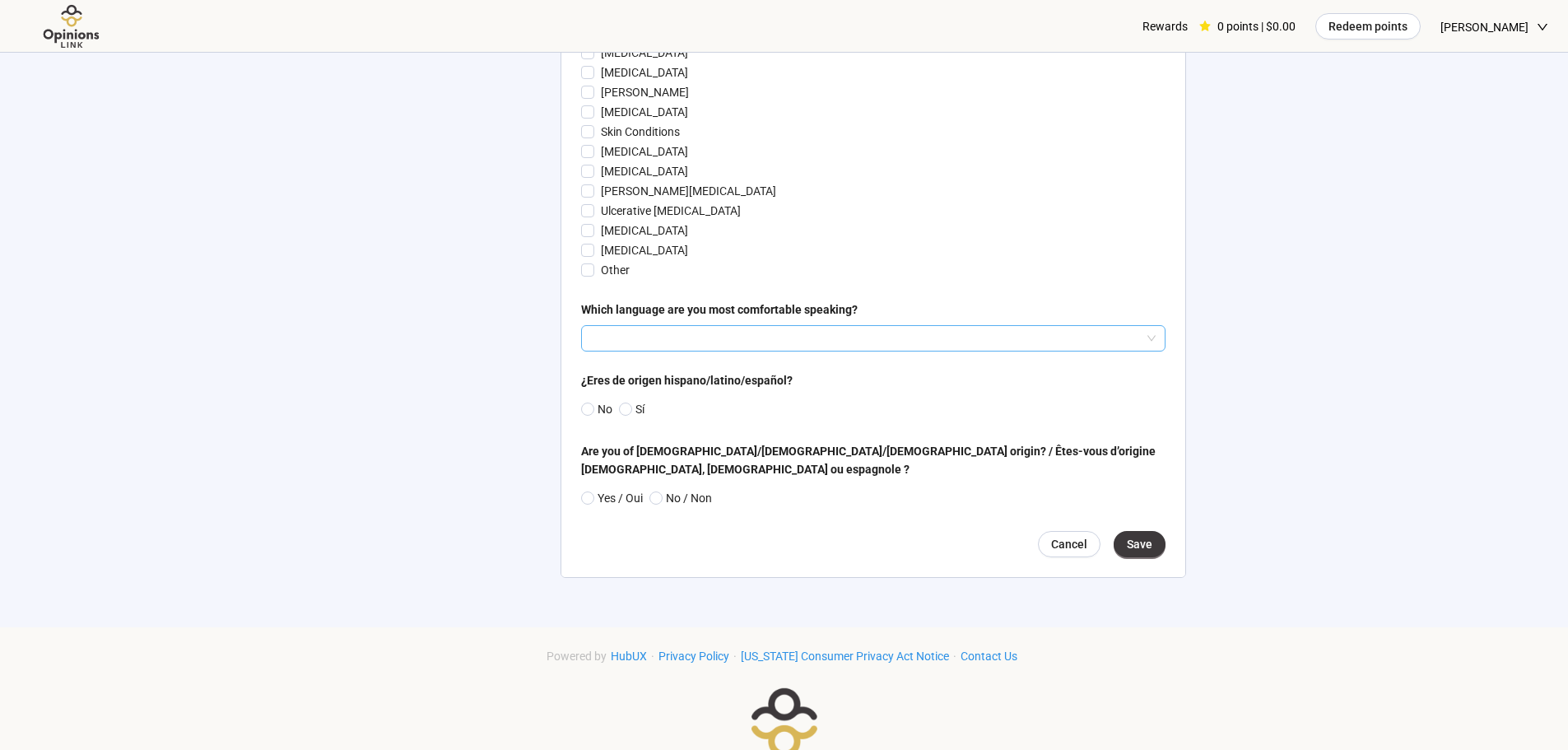
click at [827, 350] on input "search" at bounding box center [873, 338] width 565 height 25
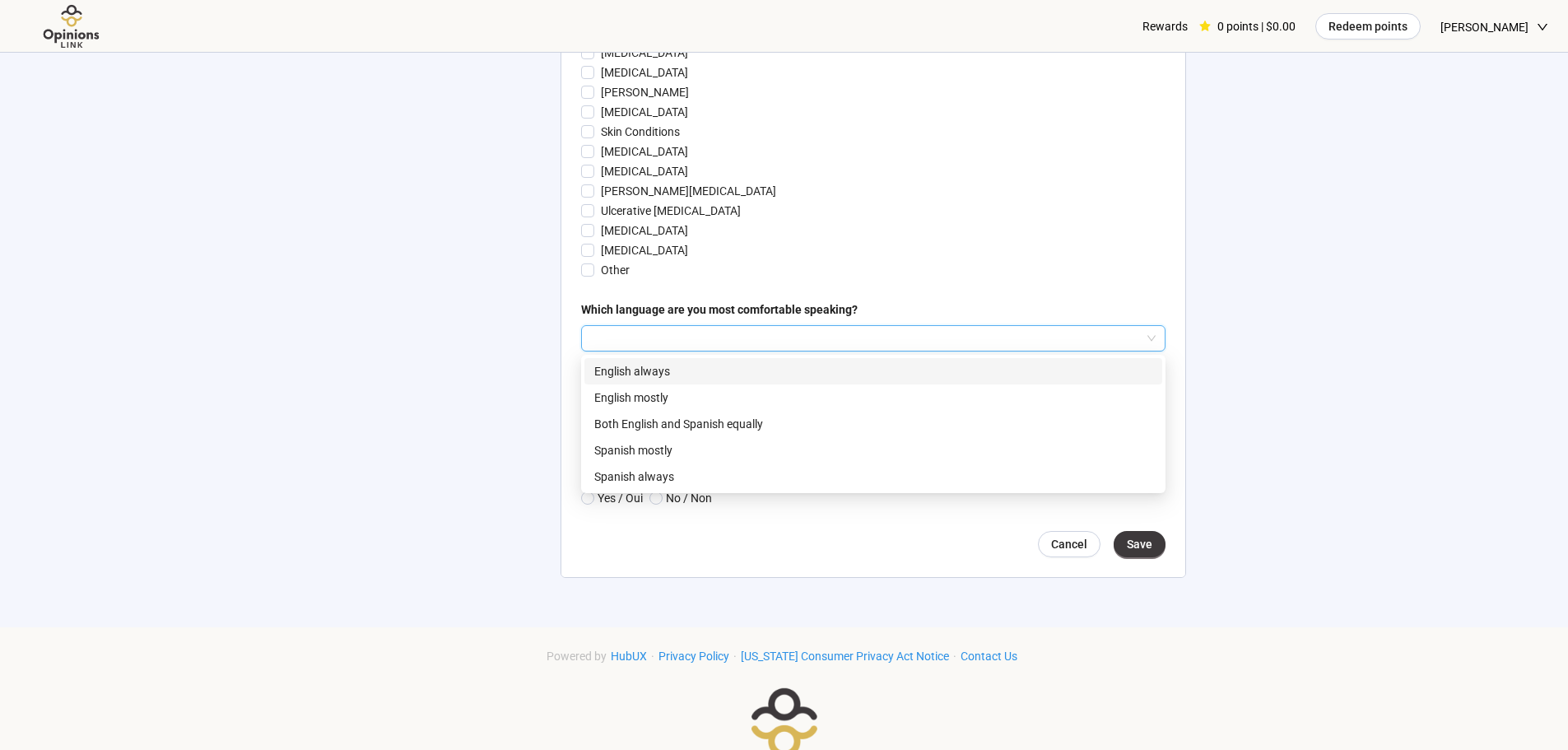
click at [819, 380] on p "English always" at bounding box center [873, 370] width 558 height 18
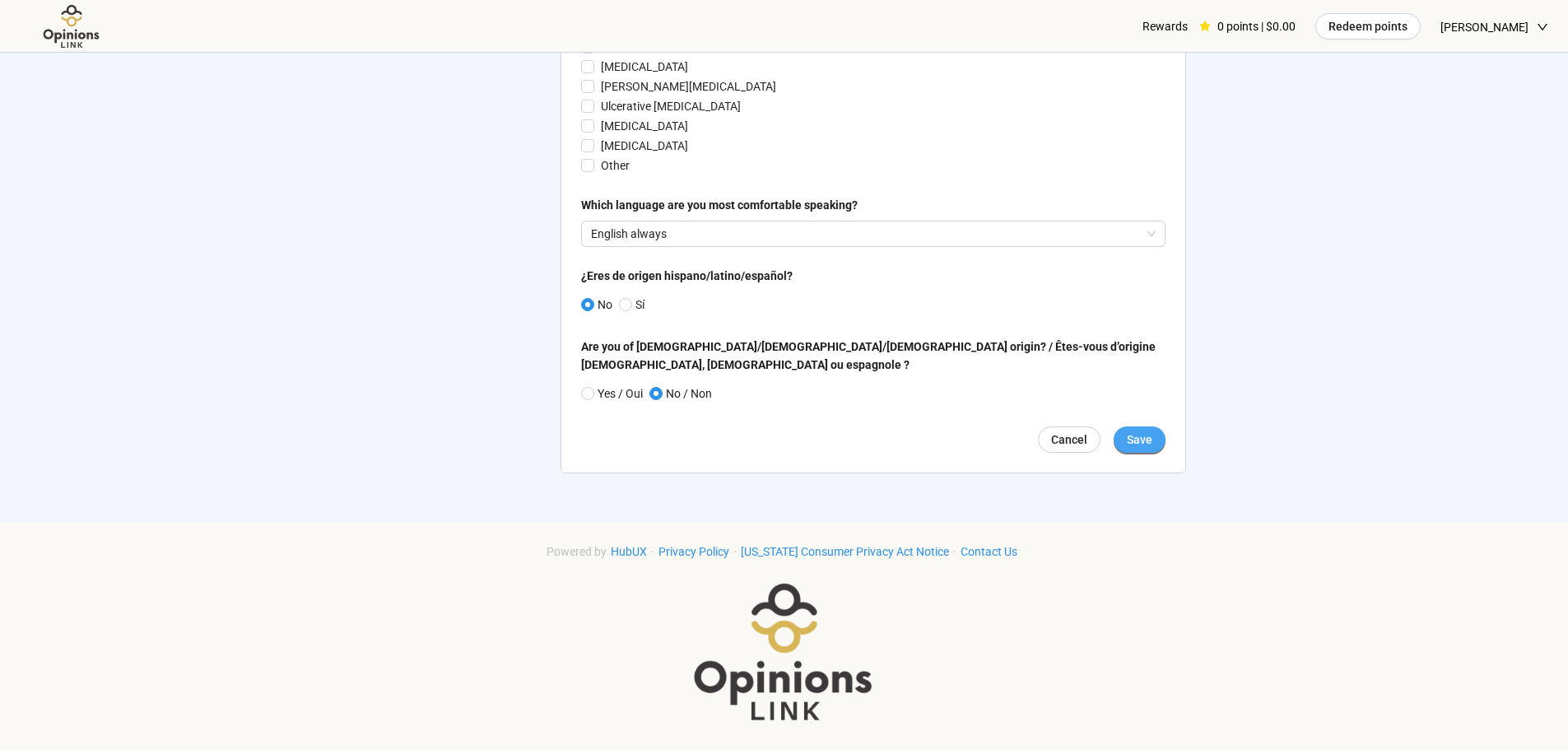
click at [1136, 441] on span "Save" at bounding box center [1139, 439] width 26 height 18
click at [1144, 438] on span "Save" at bounding box center [1139, 439] width 26 height 18
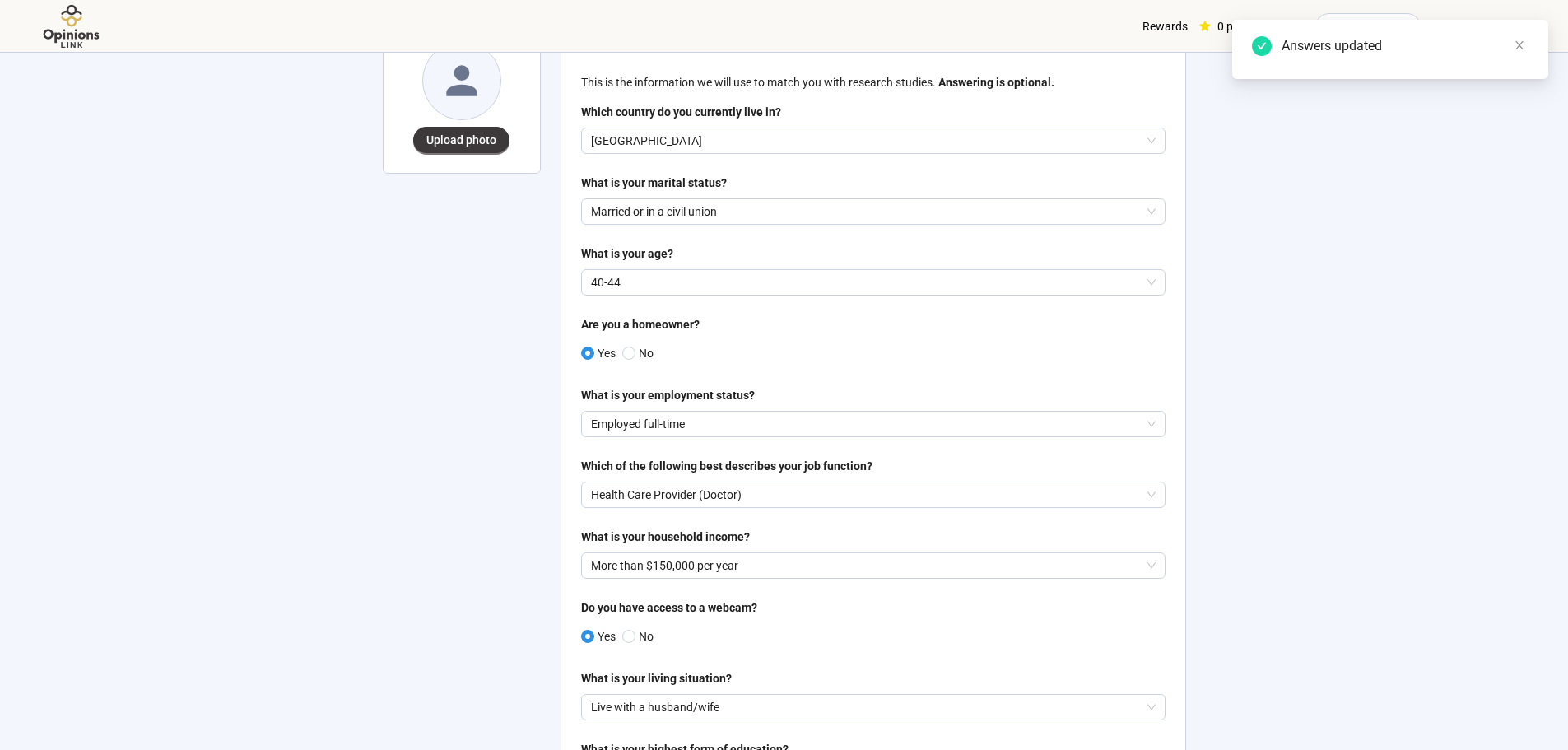
scroll to position [0, 0]
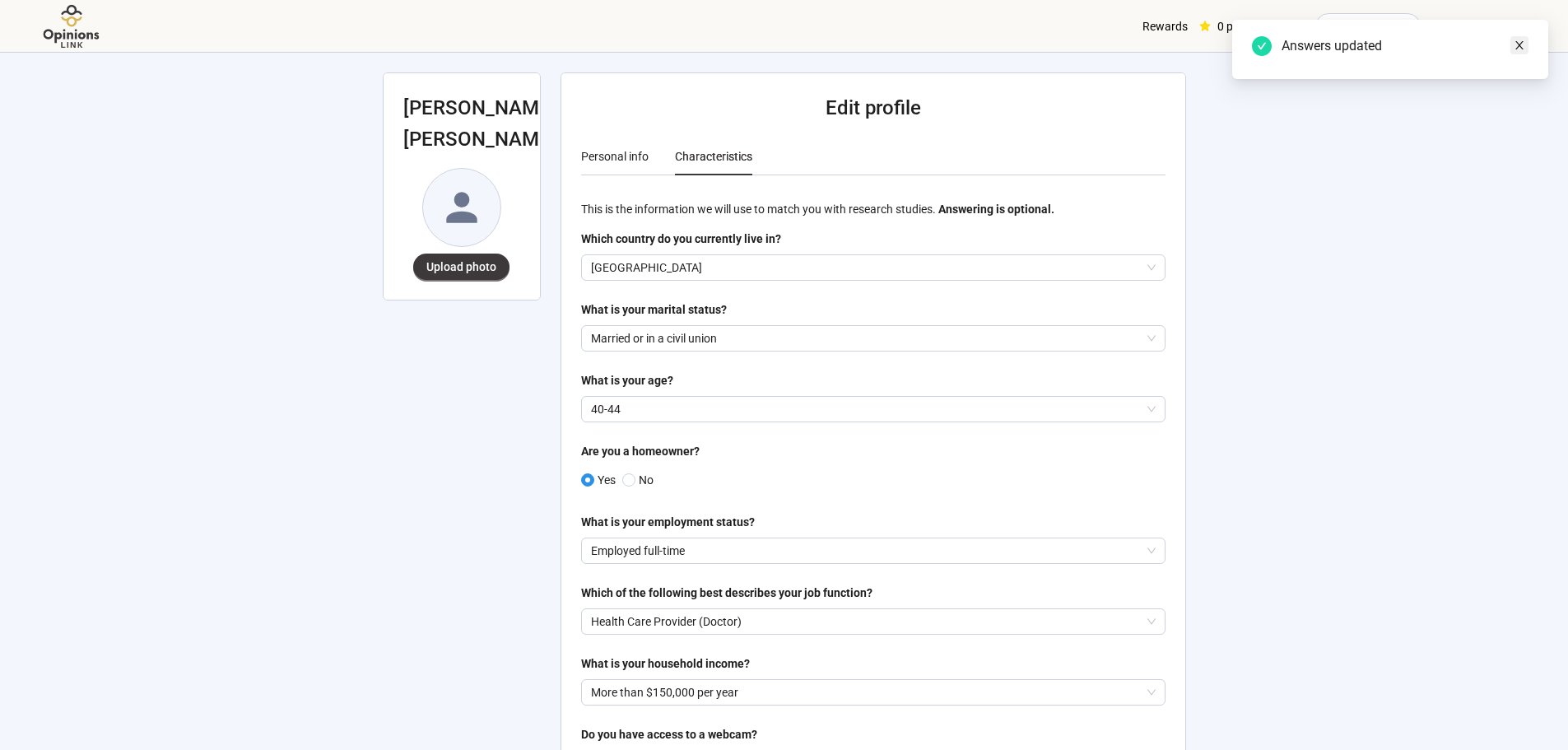
click at [1521, 43] on icon "close" at bounding box center [1519, 45] width 9 height 9
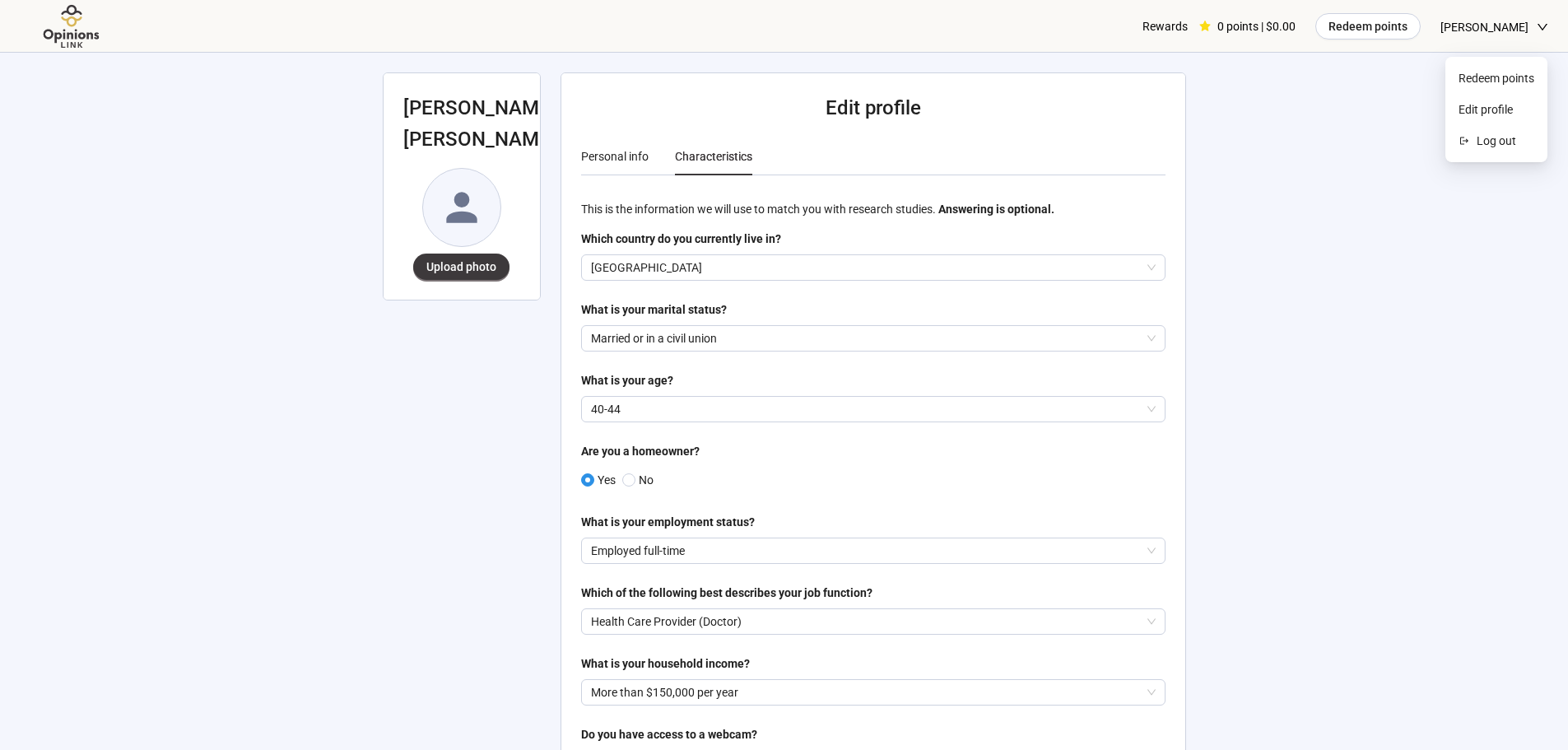
click at [1527, 23] on span "[PERSON_NAME]" at bounding box center [1484, 27] width 88 height 53
click at [77, 33] on img at bounding box center [72, 26] width 104 height 45
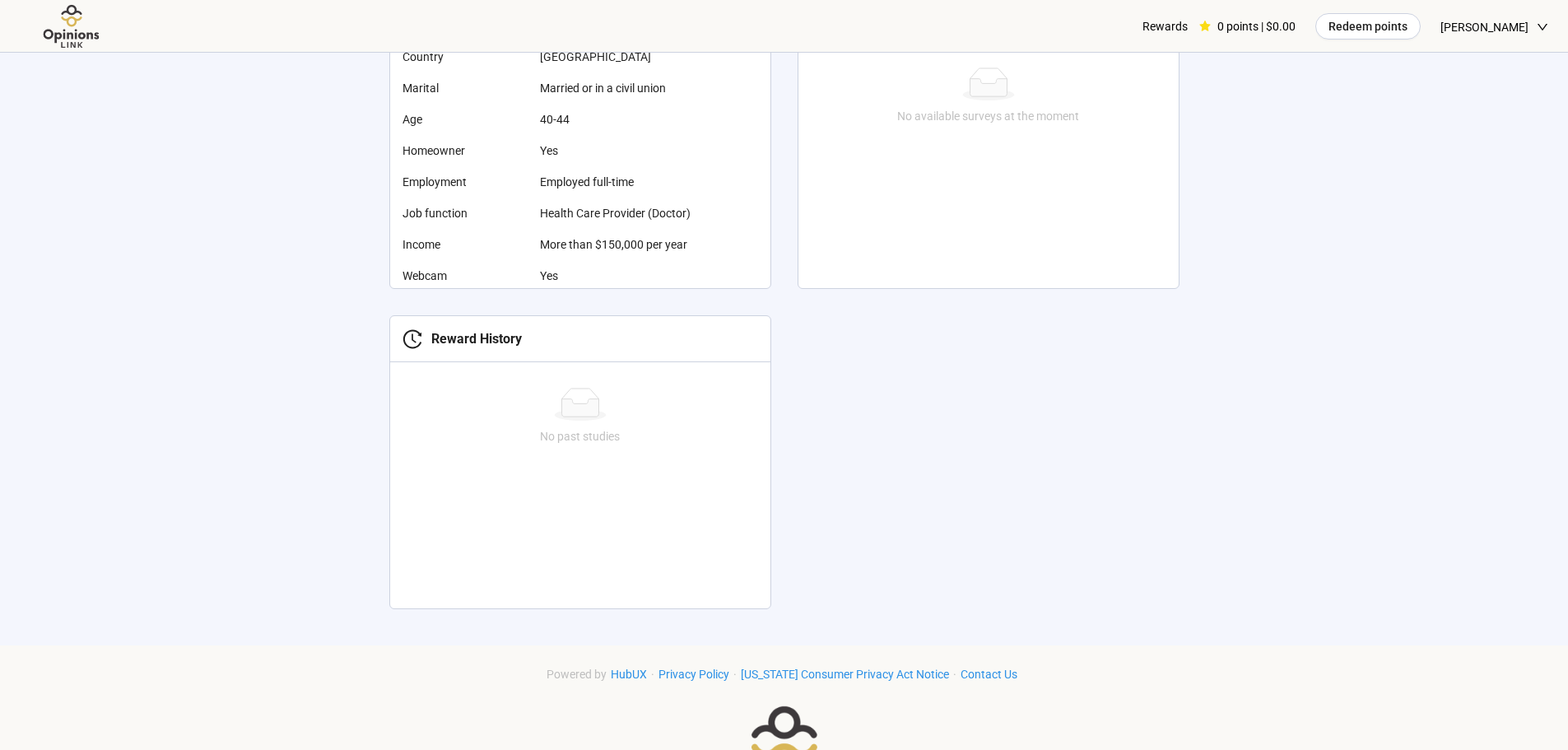
scroll to position [412, 0]
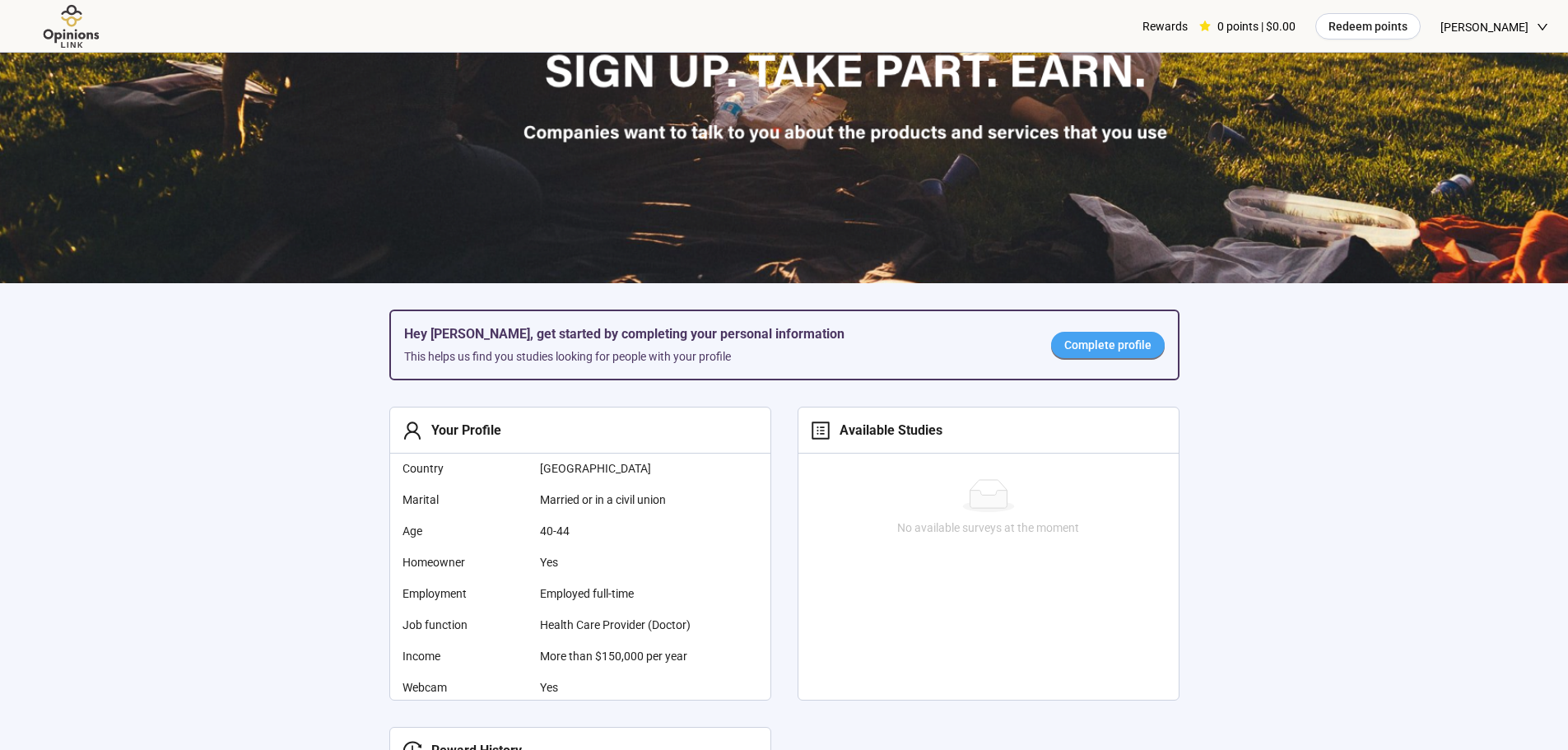
click at [1101, 348] on span "Complete profile" at bounding box center [1107, 344] width 87 height 18
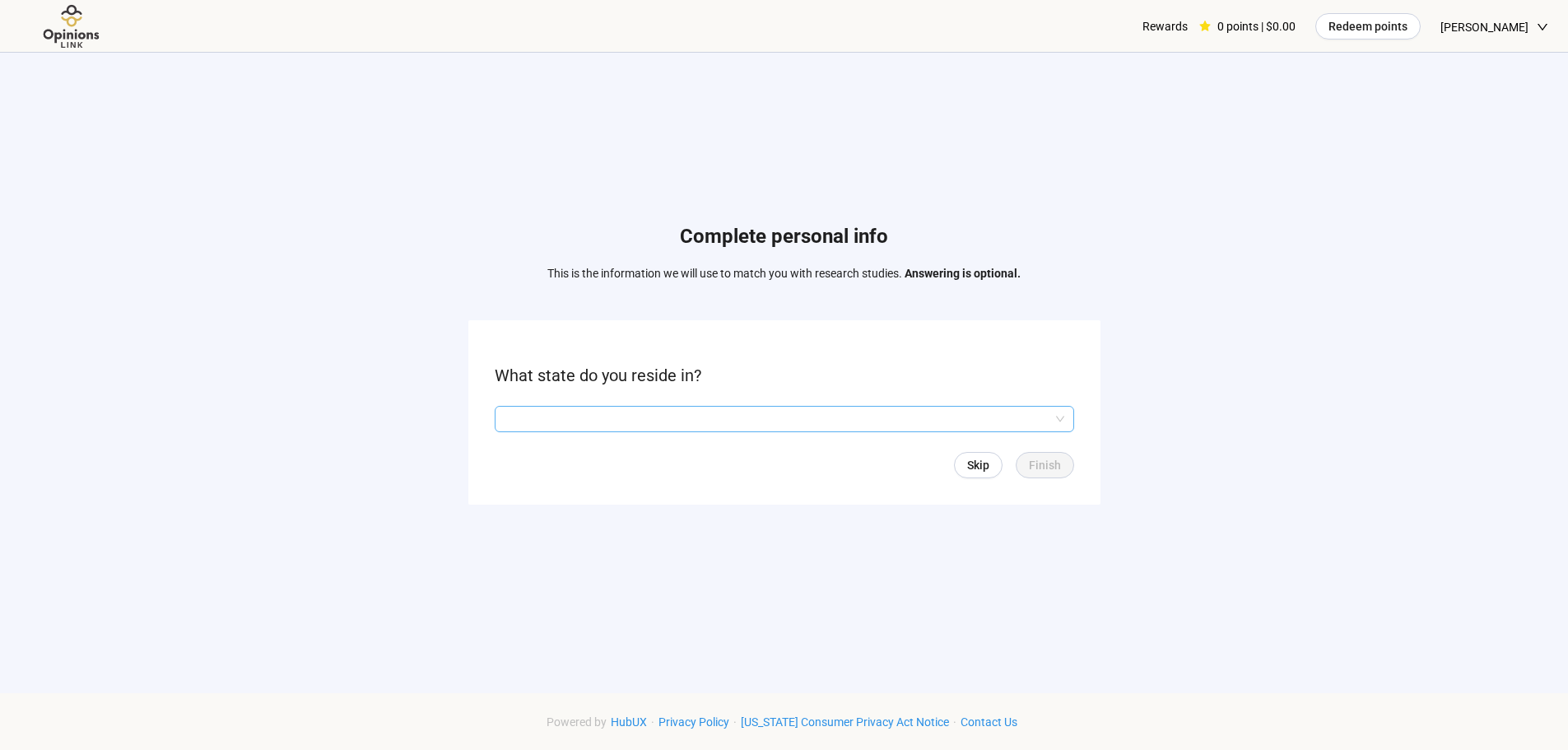
click at [622, 418] on input "search" at bounding box center [784, 418] width 559 height 25
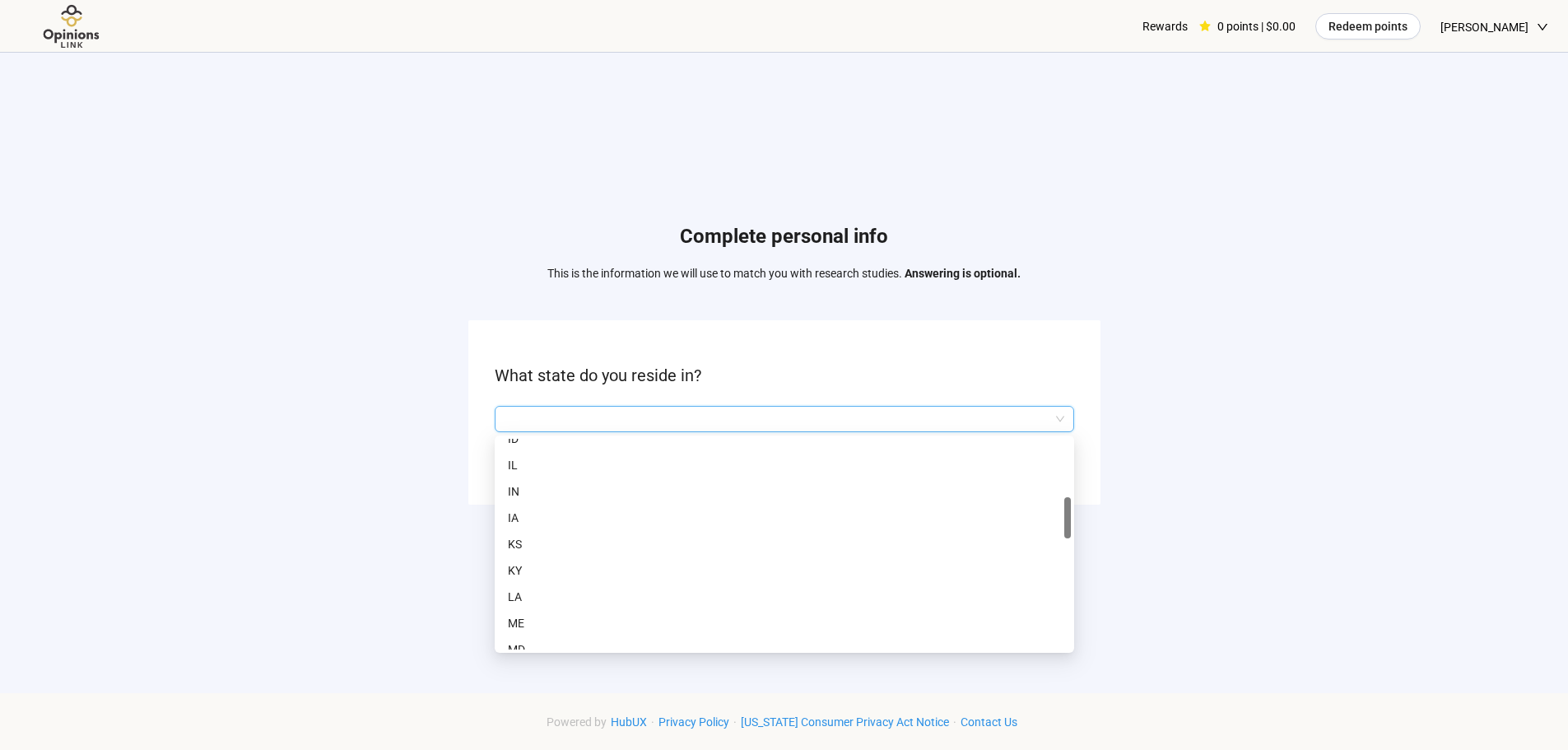
scroll to position [494, 0]
click at [629, 555] on p "MN" at bounding box center [784, 563] width 553 height 18
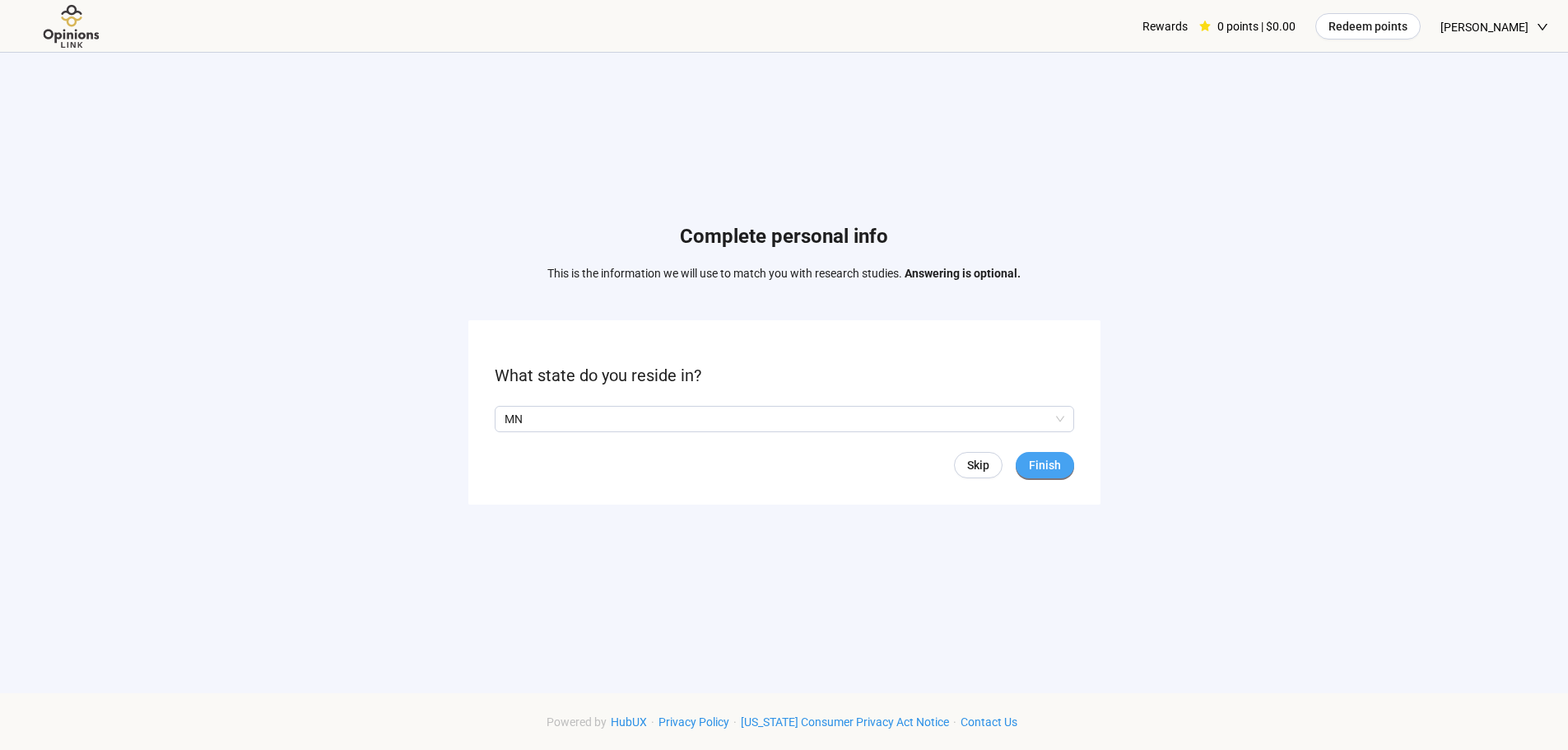
click at [1057, 466] on span "Finish" at bounding box center [1045, 465] width 32 height 18
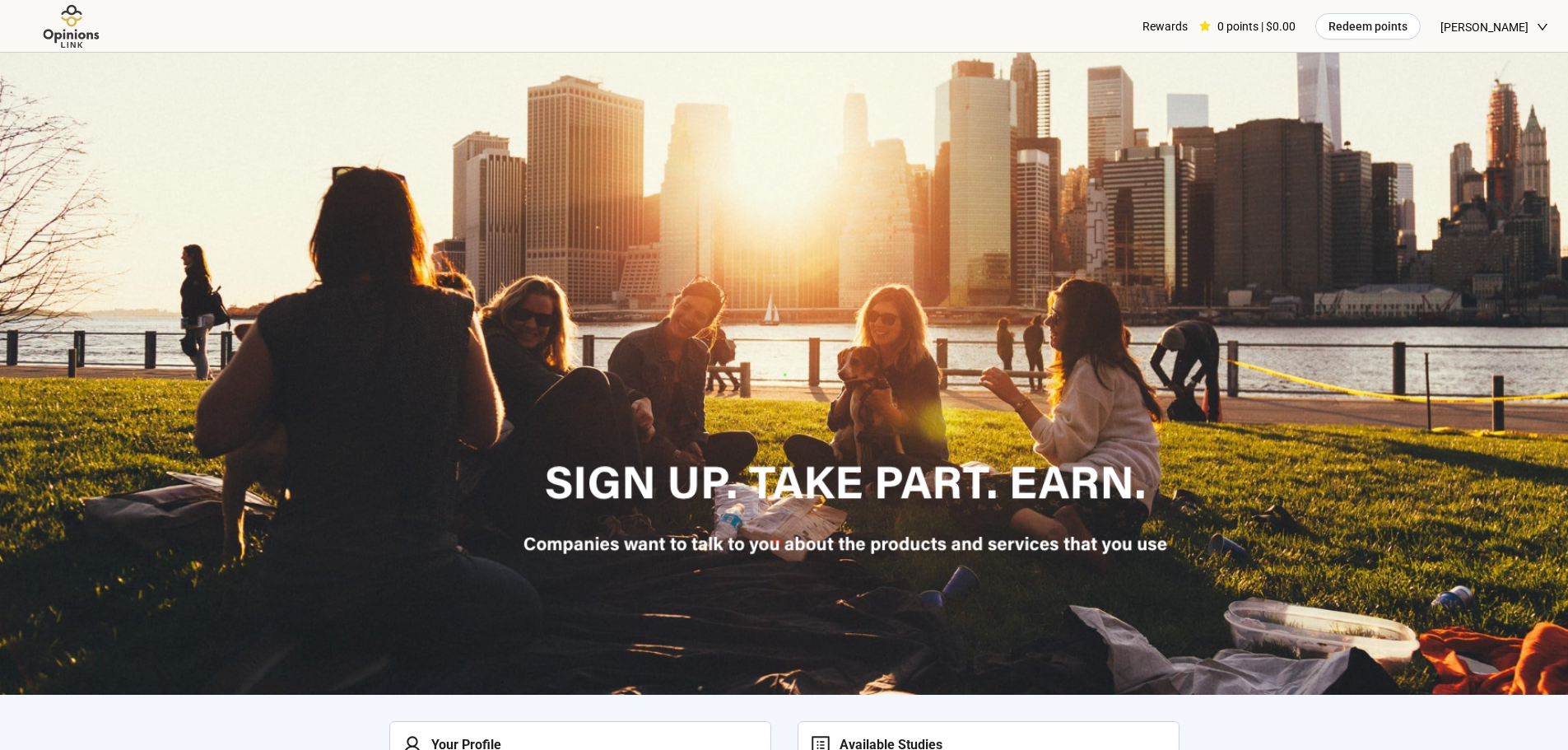
click at [1536, 19] on div "[PERSON_NAME]" at bounding box center [1494, 26] width 108 height 54
click at [1198, 162] on div at bounding box center [784, 374] width 1568 height 642
